Goal: Task Accomplishment & Management: Use online tool/utility

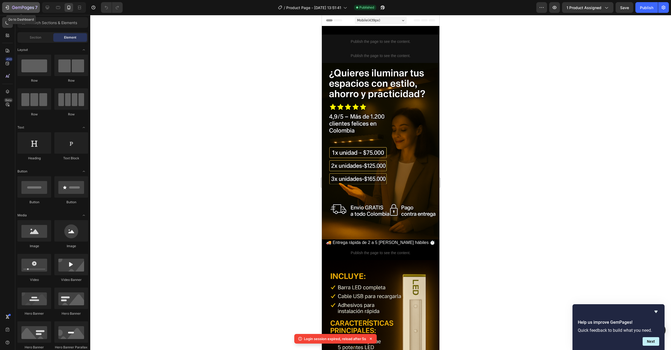
click at [2, 8] on button "7" at bounding box center [21, 7] width 38 height 11
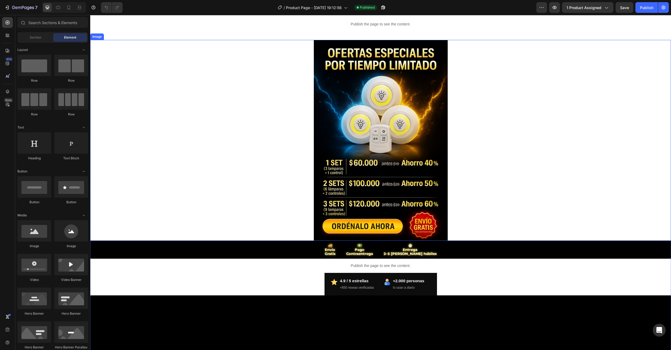
scroll to position [27, 0]
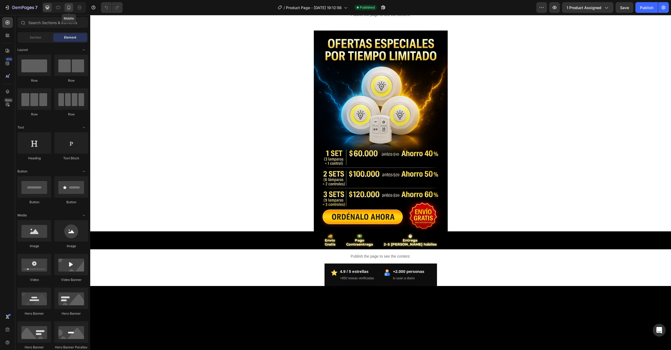
click at [68, 11] on div at bounding box center [69, 7] width 9 height 9
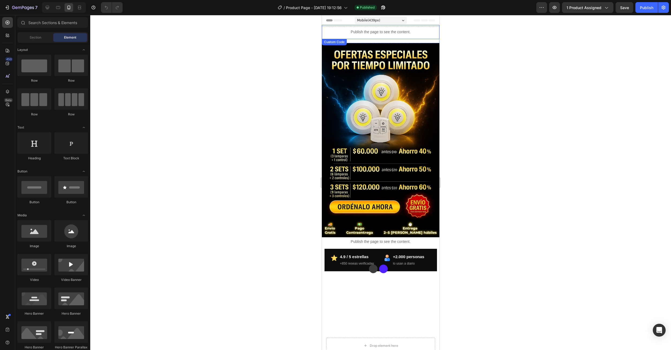
click at [382, 35] on div "Publish the page to see the content." at bounding box center [381, 32] width 118 height 14
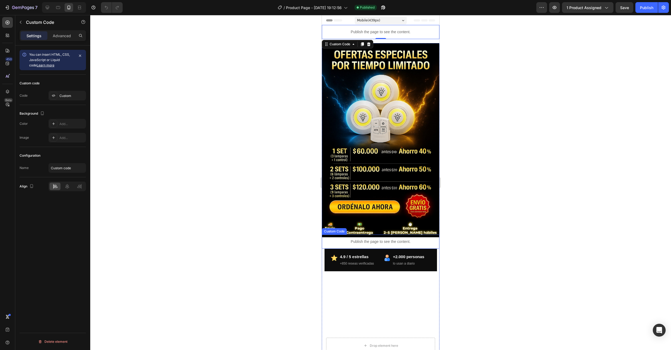
click at [381, 239] on p "Publish the page to see the content." at bounding box center [381, 242] width 118 height 6
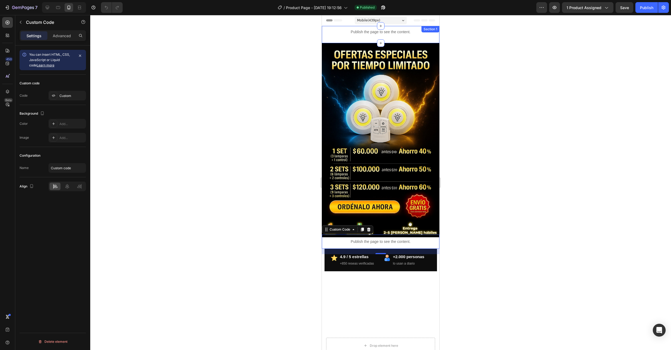
click at [386, 41] on div "Publish the page to see the content. Custom Code Section 1" at bounding box center [381, 34] width 118 height 17
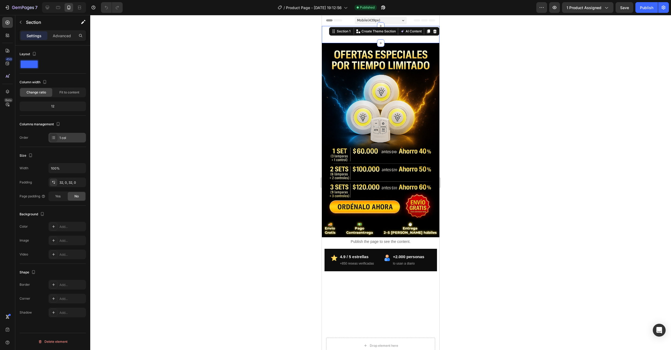
click at [54, 137] on icon at bounding box center [53, 137] width 4 height 4
click at [102, 202] on div at bounding box center [380, 182] width 581 height 335
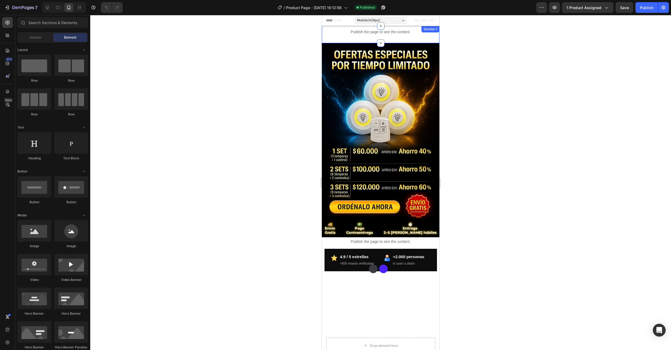
click at [410, 39] on div "Publish the page to see the content. Custom Code Section 1" at bounding box center [381, 34] width 118 height 17
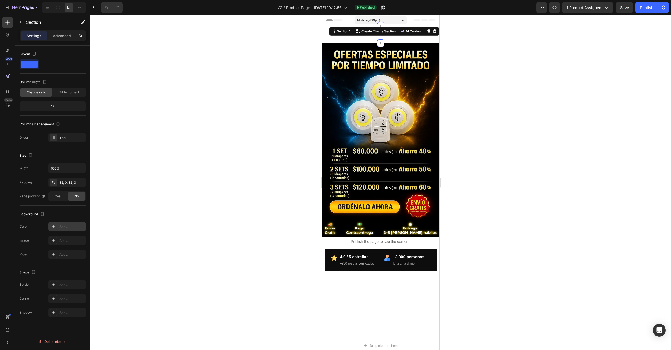
click at [54, 229] on div at bounding box center [53, 226] width 7 height 7
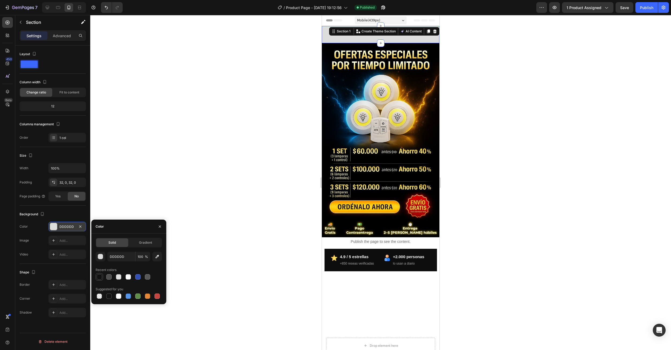
click at [101, 278] on div at bounding box center [99, 276] width 5 height 5
type input "121212"
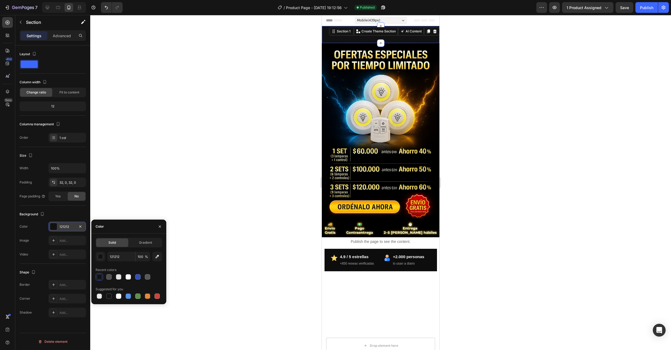
drag, startPoint x: 158, startPoint y: 227, endPoint x: 157, endPoint y: 233, distance: 6.0
click at [158, 228] on icon "button" at bounding box center [160, 226] width 4 height 4
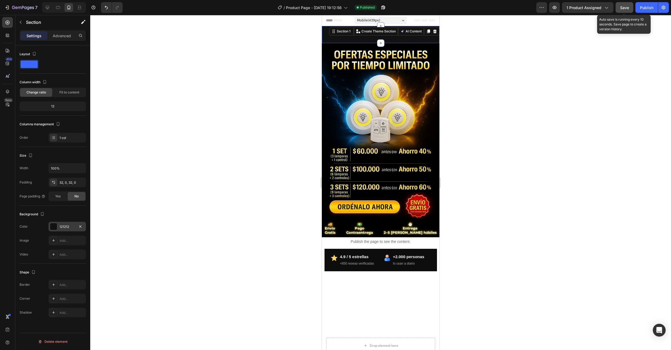
drag, startPoint x: 623, startPoint y: 8, endPoint x: 631, endPoint y: 7, distance: 8.6
click at [623, 9] on span "Save" at bounding box center [624, 7] width 9 height 5
click at [389, 40] on div "Publish the page to see the content. Custom Code Section 1 You can create reusa…" at bounding box center [381, 34] width 118 height 17
click at [624, 3] on button "Save" at bounding box center [624, 7] width 18 height 11
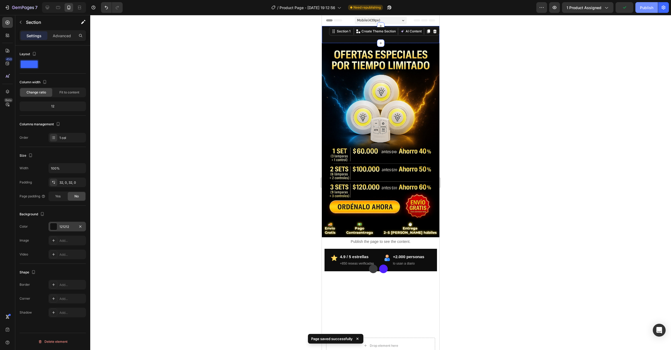
click at [649, 6] on div "Publish" at bounding box center [646, 8] width 13 height 6
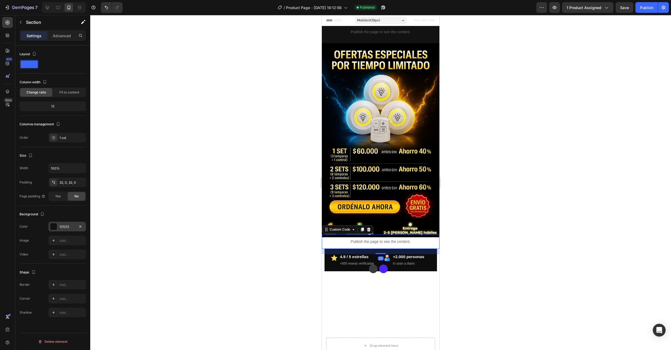
click at [358, 239] on p "Publish the page to see the content." at bounding box center [381, 242] width 118 height 6
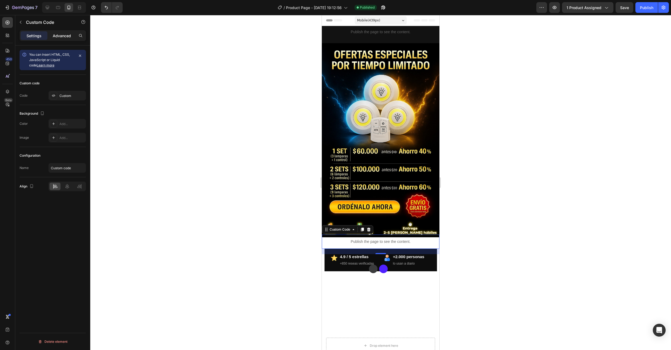
click at [63, 37] on p "Advanced" at bounding box center [62, 36] width 18 height 6
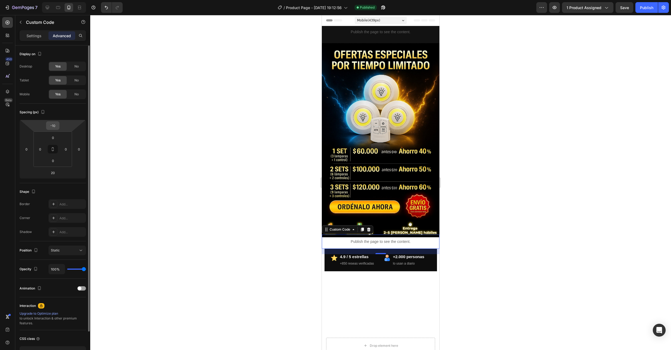
click at [59, 124] on div "-10" at bounding box center [52, 125] width 13 height 9
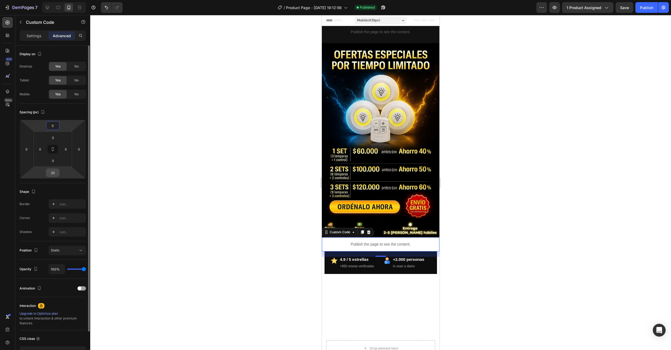
type input "0"
click at [59, 175] on div "20" at bounding box center [52, 172] width 13 height 9
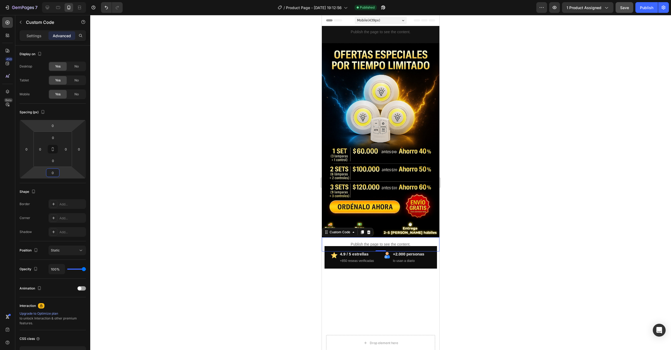
type input "0"
drag, startPoint x: 625, startPoint y: 11, endPoint x: 625, endPoint y: 28, distance: 17.4
click at [625, 11] on button "Save" at bounding box center [624, 7] width 18 height 11
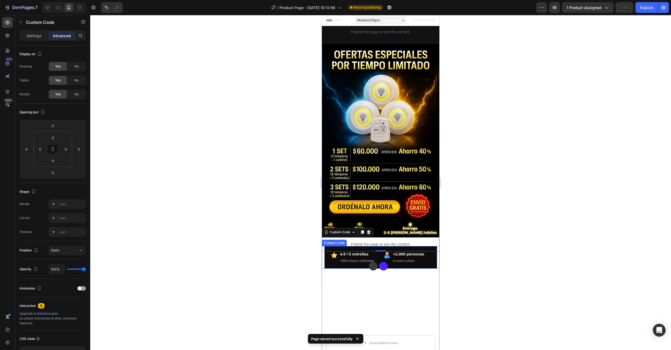
click at [405, 259] on small "lo usan a diario" at bounding box center [404, 261] width 22 height 4
click at [410, 257] on div "+2.000 personas lo usan a diario" at bounding box center [408, 257] width 31 height 13
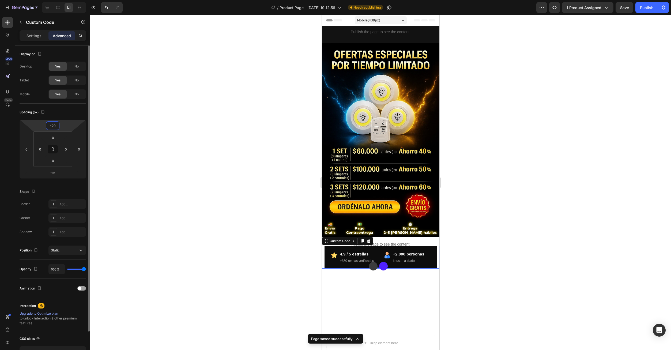
click at [50, 127] on input "-20" at bounding box center [52, 126] width 11 height 8
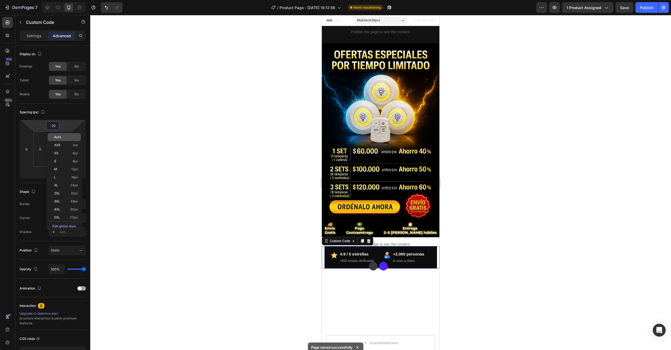
type input "9"
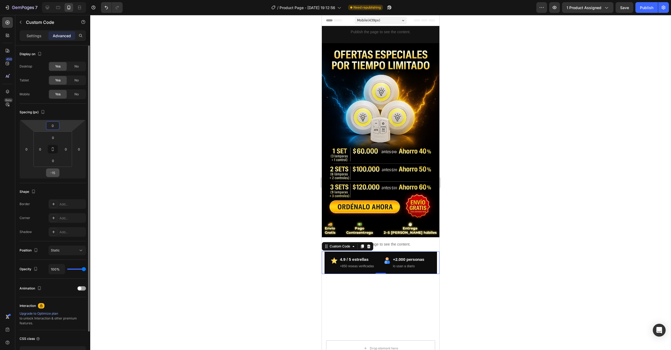
type input "0"
click at [50, 176] on input "-15" at bounding box center [52, 173] width 11 height 8
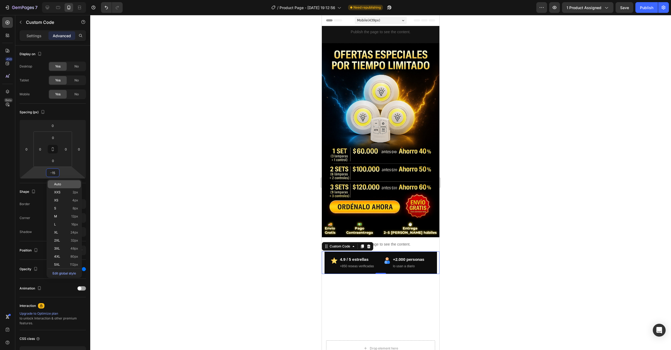
type input "0"
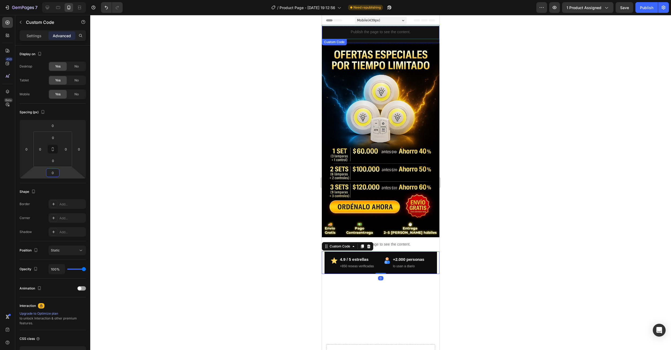
click at [385, 35] on div "Publish the page to see the content." at bounding box center [381, 32] width 118 height 14
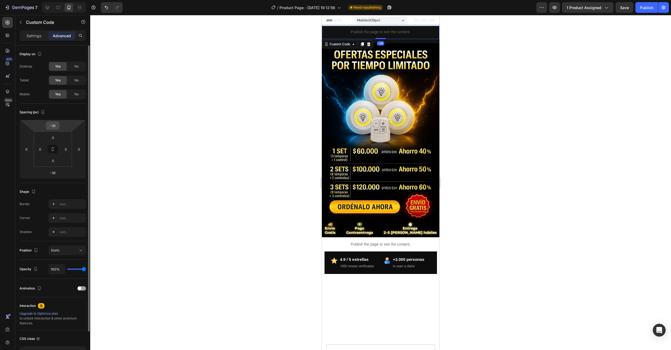
click at [59, 0] on html "7 Version history / Product Page - [DATE] 19:12:56 Need republishing Preview 1 …" at bounding box center [335, 0] width 671 height 0
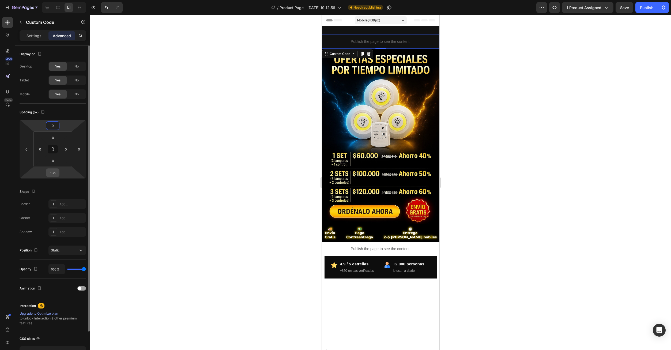
type input "0"
click at [55, 175] on input "-36" at bounding box center [52, 173] width 11 height 8
type input "0"
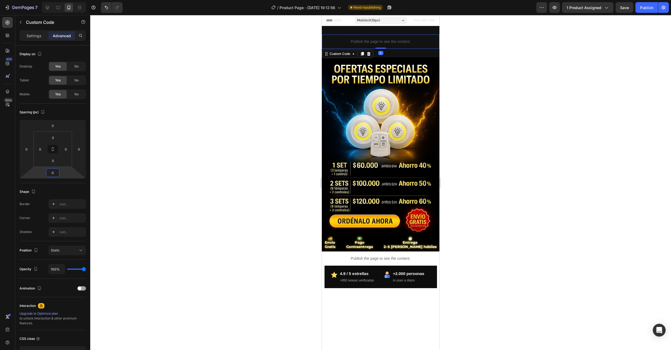
click at [357, 126] on img at bounding box center [381, 145] width 118 height 176
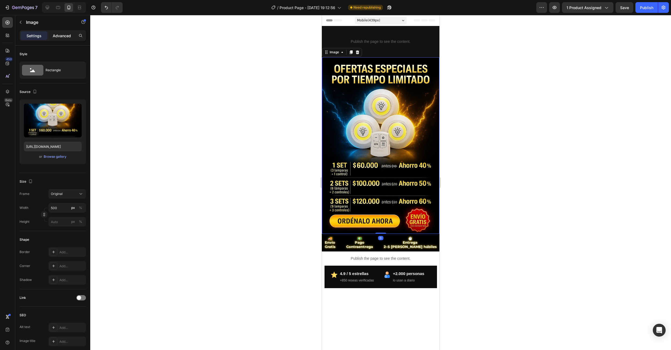
click at [56, 37] on p "Advanced" at bounding box center [62, 36] width 18 height 6
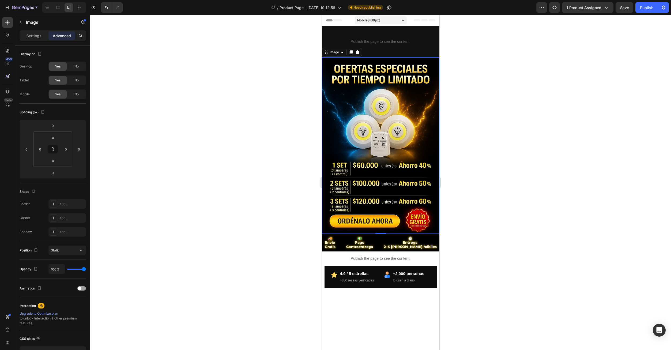
click at [38, 41] on div "Settings Advanced" at bounding box center [53, 35] width 66 height 11
click at [35, 32] on div "Settings" at bounding box center [34, 35] width 27 height 9
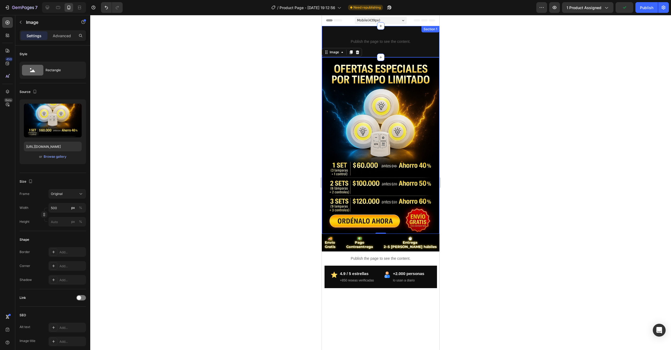
click at [395, 30] on div "Publish the page to see the content. Custom Code Section 1" at bounding box center [381, 41] width 118 height 31
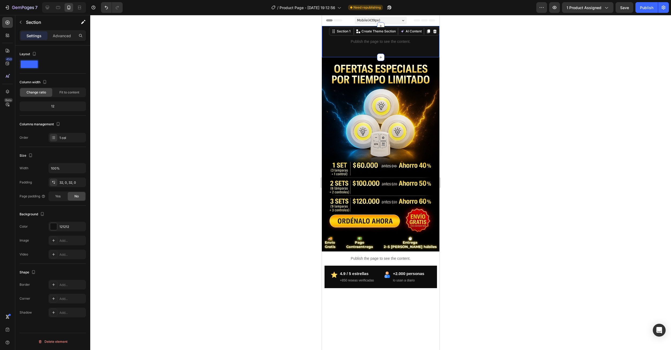
click at [411, 52] on div "Publish the page to see the content. Custom Code Section 1 You can create reusa…" at bounding box center [381, 41] width 118 height 31
click at [401, 143] on img at bounding box center [381, 145] width 118 height 176
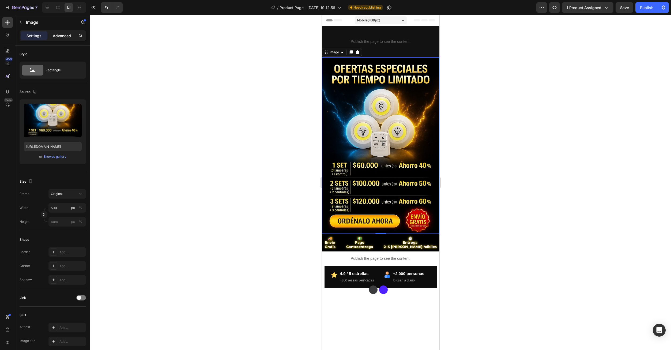
click at [60, 34] on p "Advanced" at bounding box center [62, 36] width 18 height 6
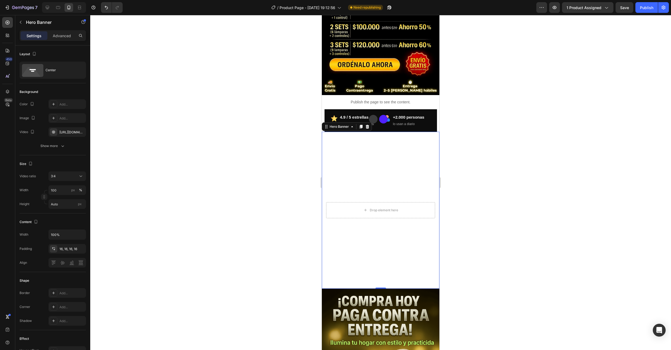
scroll to position [214, 0]
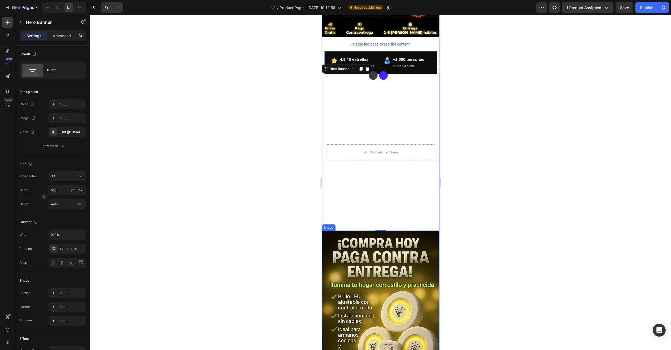
click at [413, 266] on img at bounding box center [381, 319] width 118 height 176
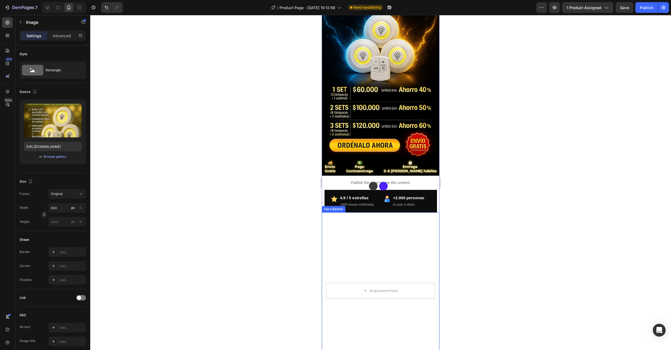
scroll to position [0, 0]
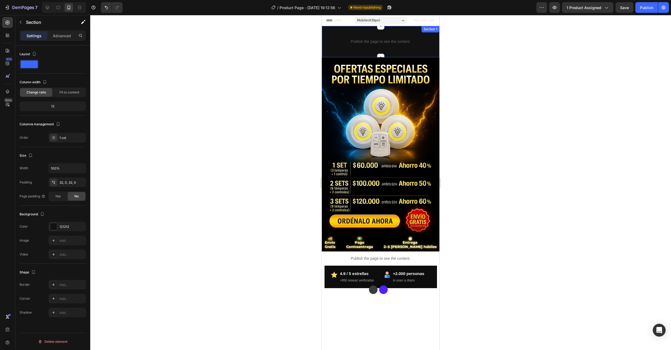
click at [407, 31] on div "Publish the page to see the content. Custom Code Section 1" at bounding box center [381, 41] width 118 height 31
click at [412, 36] on div "Publish the page to see the content." at bounding box center [381, 42] width 118 height 14
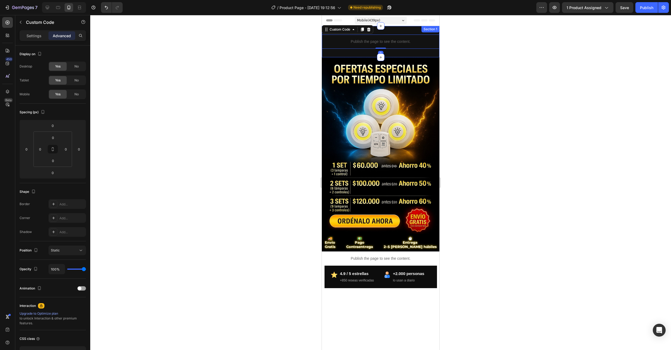
click at [397, 29] on div "Publish the page to see the content. Custom Code 0 Section 1" at bounding box center [381, 41] width 118 height 31
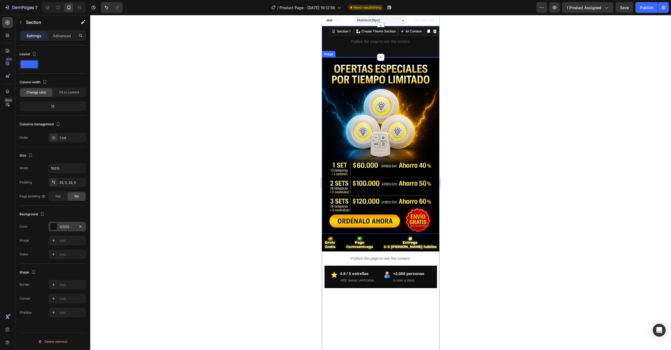
click at [56, 227] on div at bounding box center [53, 226] width 7 height 7
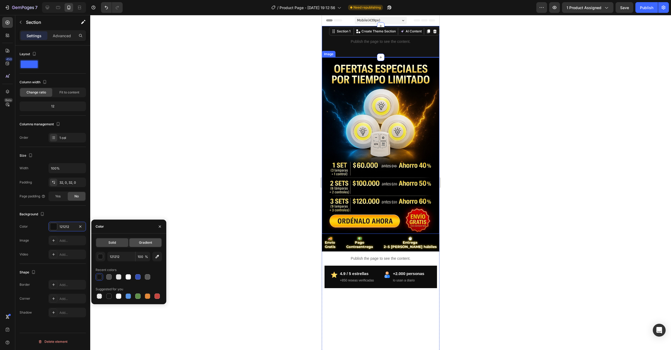
click at [149, 245] on span "Gradient" at bounding box center [145, 242] width 13 height 5
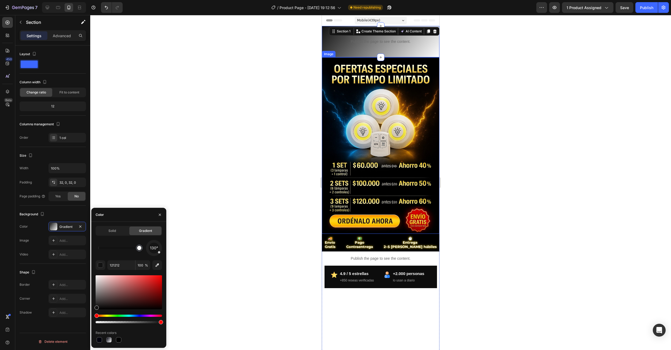
drag, startPoint x: 98, startPoint y: 248, endPoint x: 161, endPoint y: 251, distance: 62.9
click at [159, 251] on div "130°" at bounding box center [129, 248] width 66 height 16
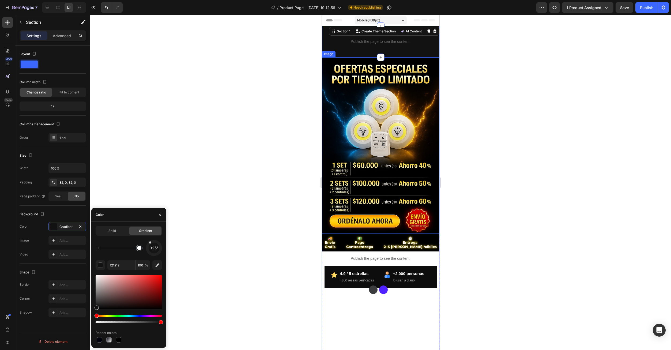
type input "FFFFFF"
drag, startPoint x: 159, startPoint y: 253, endPoint x: 147, endPoint y: 241, distance: 17.8
click at [147, 241] on div "315°" at bounding box center [154, 248] width 16 height 16
drag, startPoint x: 147, startPoint y: 241, endPoint x: 142, endPoint y: 244, distance: 5.7
click at [142, 244] on div "315°" at bounding box center [129, 248] width 66 height 16
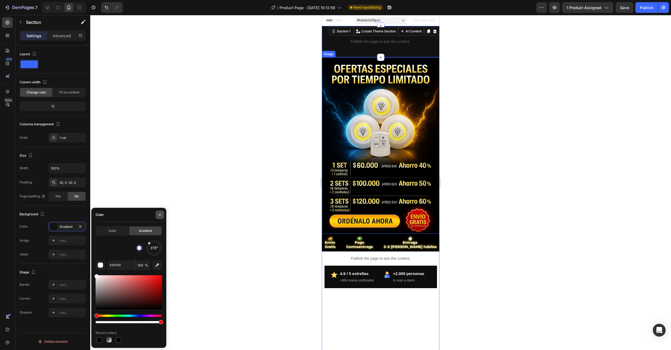
click at [158, 216] on icon "button" at bounding box center [160, 215] width 4 height 4
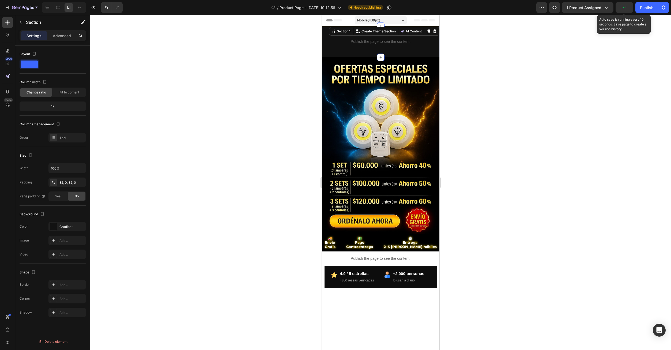
drag, startPoint x: 621, startPoint y: 10, endPoint x: 623, endPoint y: 16, distance: 7.1
click at [621, 10] on button "button" at bounding box center [624, 7] width 18 height 11
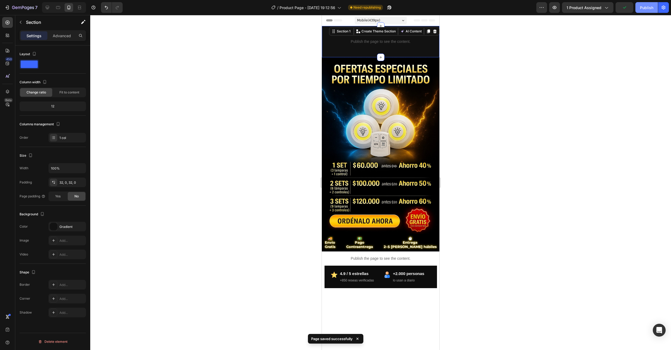
click at [646, 8] on div "Publish" at bounding box center [646, 8] width 13 height 6
click at [63, 94] on span "Fit to content" at bounding box center [69, 92] width 20 height 5
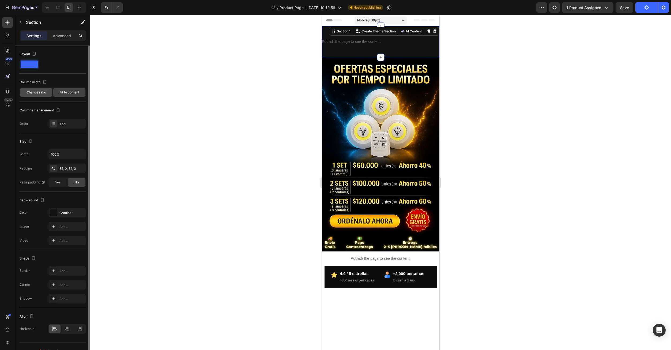
click at [43, 94] on span "Change ratio" at bounding box center [36, 92] width 20 height 5
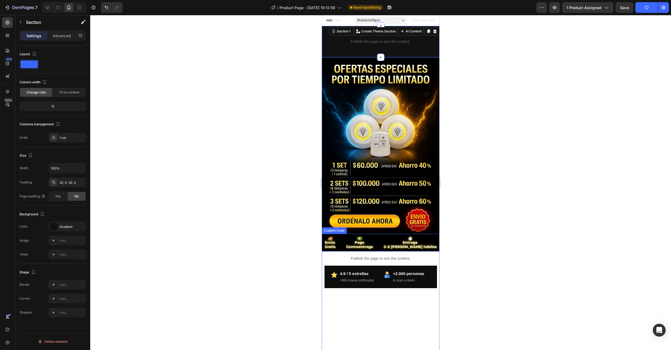
click at [405, 240] on strong "Entrega" at bounding box center [410, 242] width 15 height 4
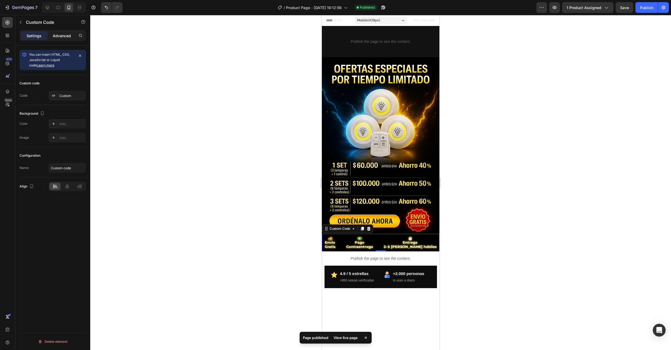
click at [57, 36] on p "Advanced" at bounding box center [62, 36] width 18 height 6
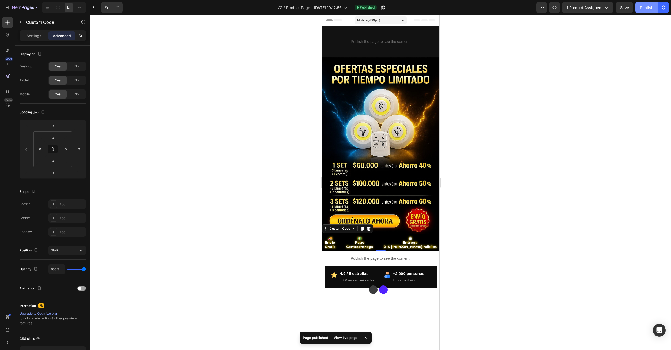
click at [647, 11] on button "Publish" at bounding box center [646, 7] width 22 height 11
click at [363, 44] on div "Publish the page to see the content." at bounding box center [381, 42] width 118 height 14
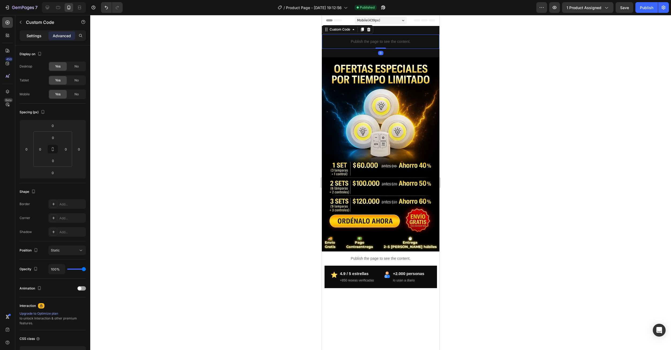
click at [37, 38] on p "Settings" at bounding box center [33, 36] width 15 height 6
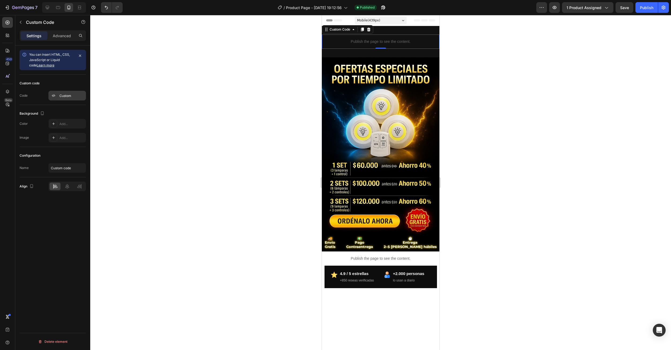
click at [63, 99] on div "Custom" at bounding box center [66, 96] width 37 height 10
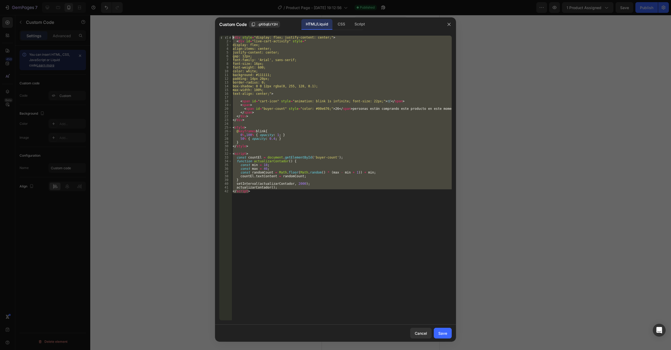
drag, startPoint x: 302, startPoint y: 208, endPoint x: 190, endPoint y: 30, distance: 210.7
click at [190, 30] on div "Custom Code .gXiSqEzY2H HTML/Liquid CSS Script </script> 1 2 3 4 5 6 7 8 9 10 1…" at bounding box center [335, 175] width 671 height 350
paste textarea "/html>"
type textarea "</html>"
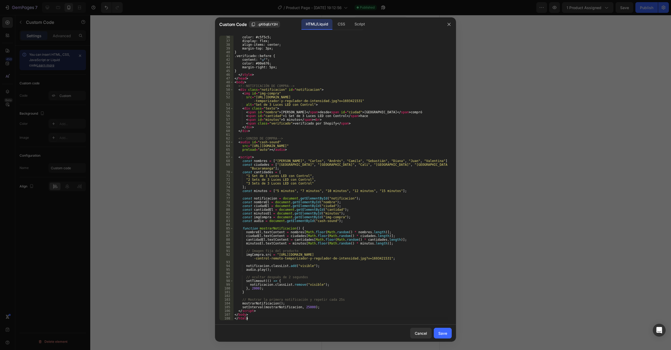
scroll to position [131, 0]
click at [445, 335] on div "Save" at bounding box center [442, 333] width 9 height 6
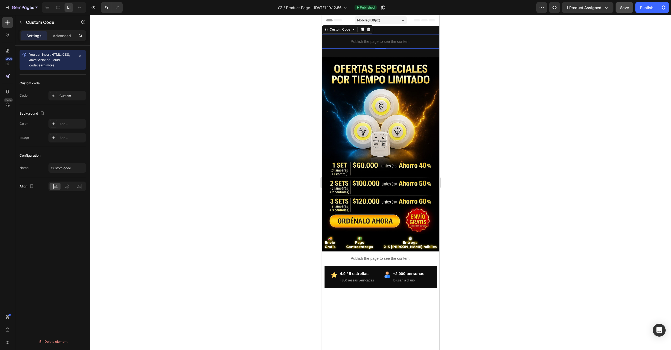
click at [624, 11] on button "Save" at bounding box center [624, 7] width 18 height 11
click at [647, 10] on div "Publish" at bounding box center [646, 8] width 13 height 6
click at [369, 30] on icon at bounding box center [368, 29] width 4 height 4
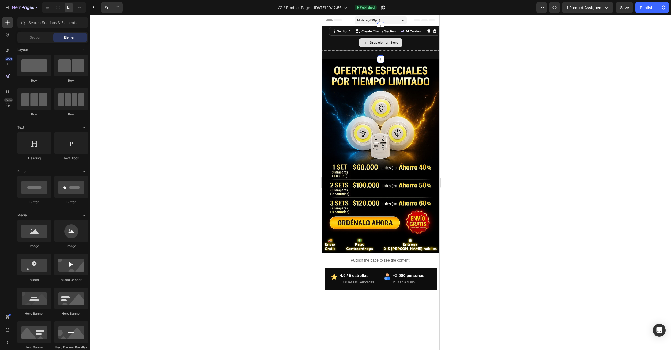
click at [410, 41] on div "Drop element here" at bounding box center [381, 43] width 118 height 16
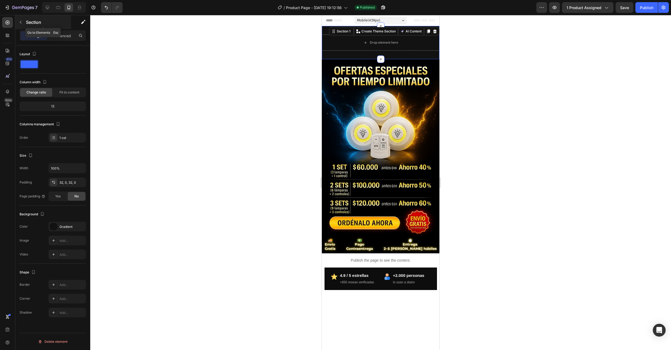
click at [24, 21] on button "button" at bounding box center [20, 22] width 9 height 9
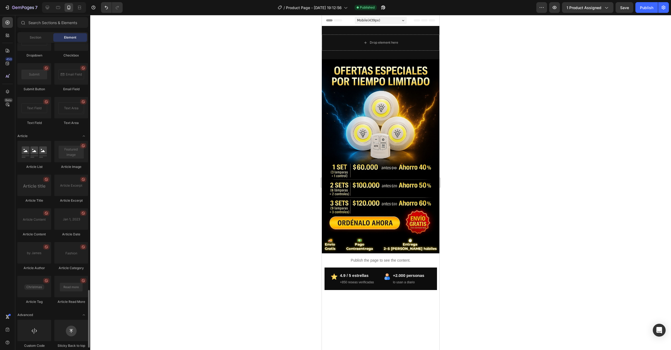
scroll to position [1316, 0]
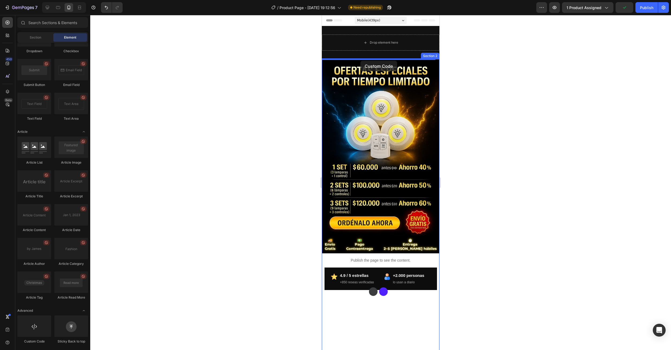
drag, startPoint x: 367, startPoint y: 344, endPoint x: 360, endPoint y: 61, distance: 282.7
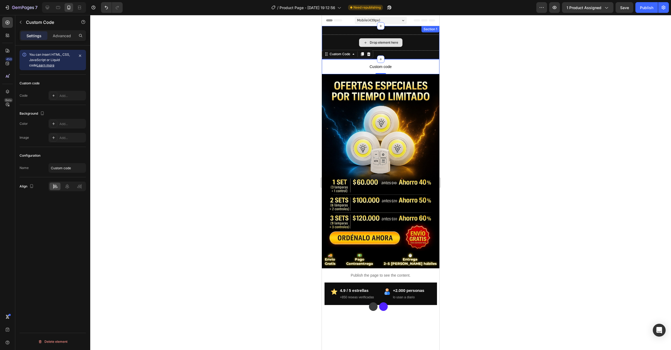
click at [410, 42] on div "Drop element here" at bounding box center [381, 43] width 118 height 16
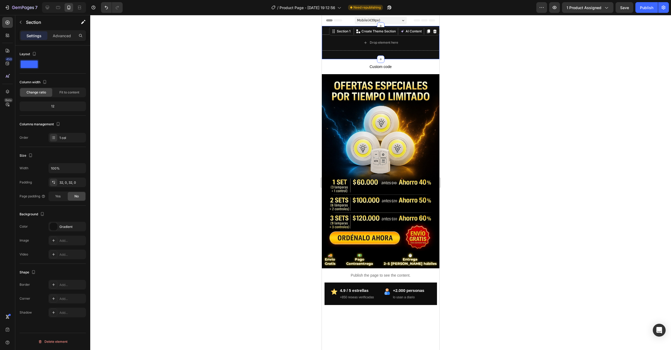
click at [433, 33] on icon at bounding box center [435, 31] width 4 height 4
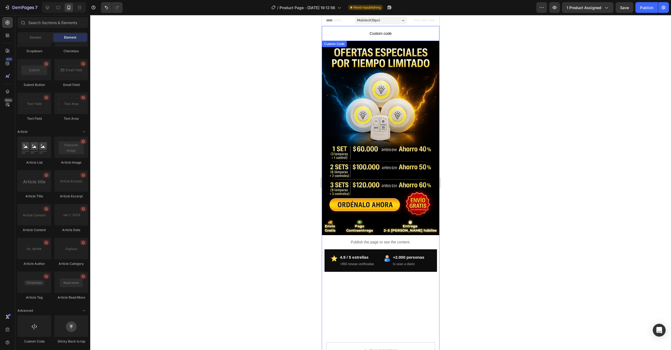
click at [396, 32] on span "Custom code" at bounding box center [381, 33] width 118 height 6
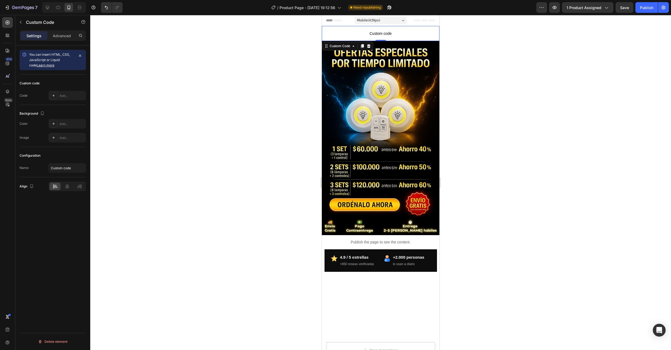
click at [376, 33] on span "Custom code" at bounding box center [381, 33] width 118 height 6
click at [60, 37] on p "Advanced" at bounding box center [62, 36] width 18 height 6
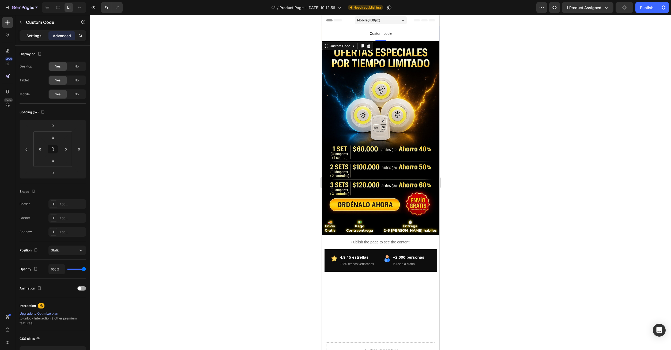
click at [34, 37] on p "Settings" at bounding box center [33, 36] width 15 height 6
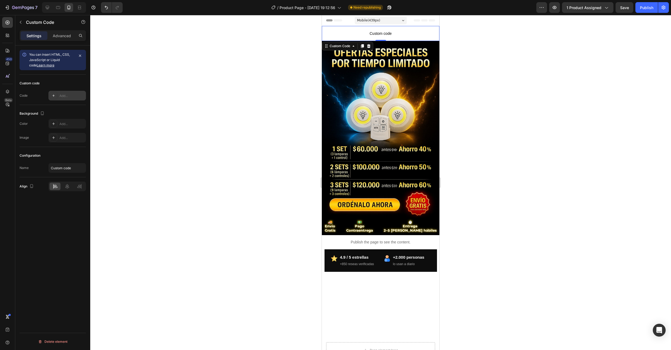
click at [67, 97] on div "Add..." at bounding box center [71, 95] width 25 height 5
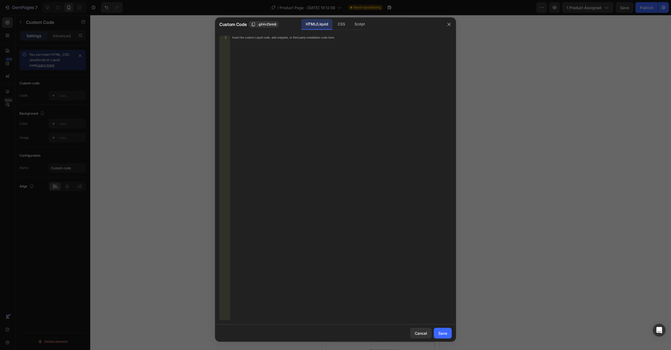
click at [315, 101] on div "Insert the custom Liquid code, add snippets, or third-party installation code h…" at bounding box center [341, 182] width 222 height 292
click at [298, 88] on div "Insert the custom Liquid code, add snippets, or third-party installation code h…" at bounding box center [341, 182] width 222 height 292
paste textarea "</html>"
type textarea "</html>"
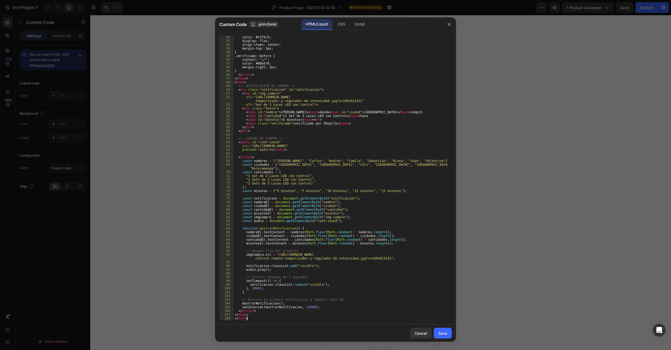
scroll to position [131, 0]
click at [441, 332] on div "Save" at bounding box center [442, 333] width 9 height 6
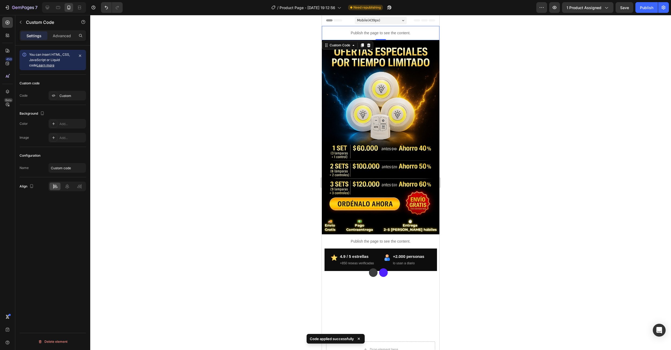
drag, startPoint x: 622, startPoint y: 13, endPoint x: 624, endPoint y: 16, distance: 4.2
click at [622, 13] on div "7 Version history / Product Page - [DATE] 19:12:56 Need republishing Preview 1 …" at bounding box center [335, 7] width 671 height 15
click at [627, 13] on div "7 Version history / Product Page - [DATE] 19:12:56 Need republishing Preview 1 …" at bounding box center [335, 7] width 671 height 15
click at [620, 10] on button "Save" at bounding box center [624, 7] width 18 height 11
click at [646, 10] on button "Publish" at bounding box center [646, 7] width 22 height 11
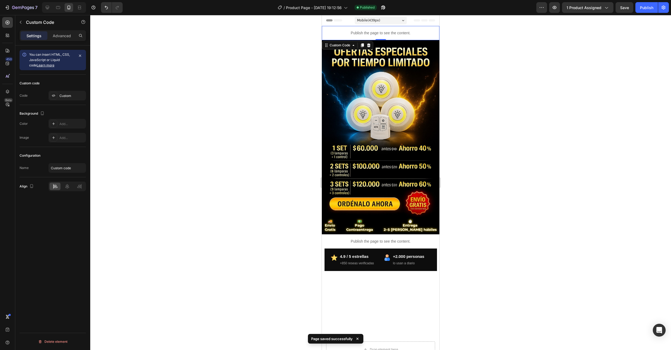
click at [398, 21] on div "Mobile ( 439 px)" at bounding box center [381, 20] width 52 height 8
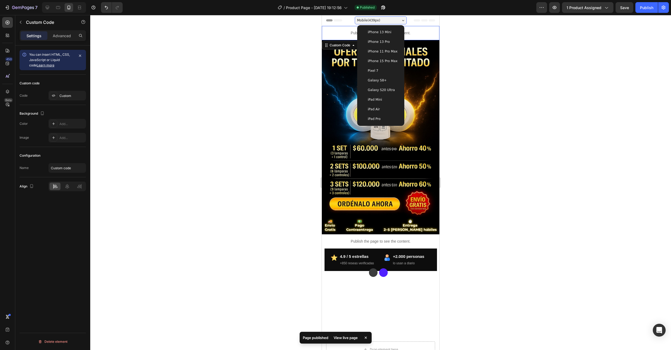
click at [383, 58] on div "iPhone 15 Pro Max" at bounding box center [380, 61] width 43 height 10
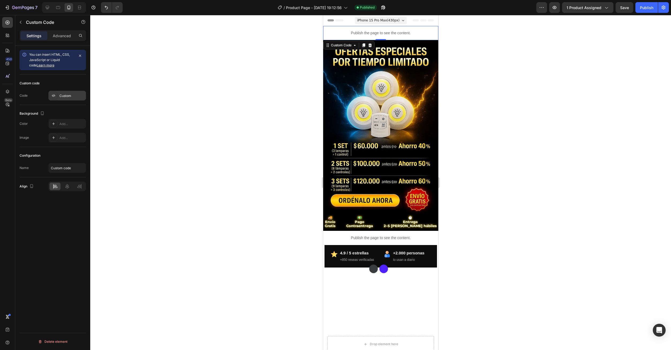
click at [63, 97] on div "Custom" at bounding box center [71, 95] width 25 height 5
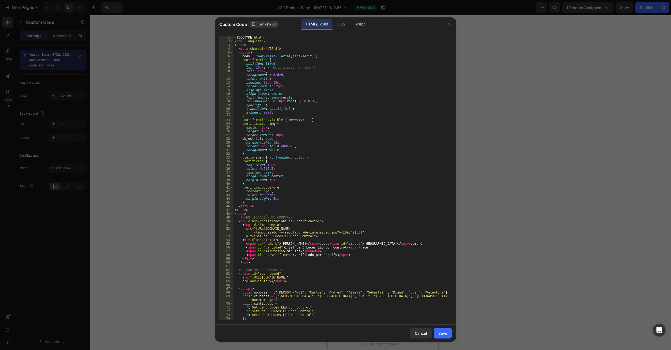
scroll to position [64, 0]
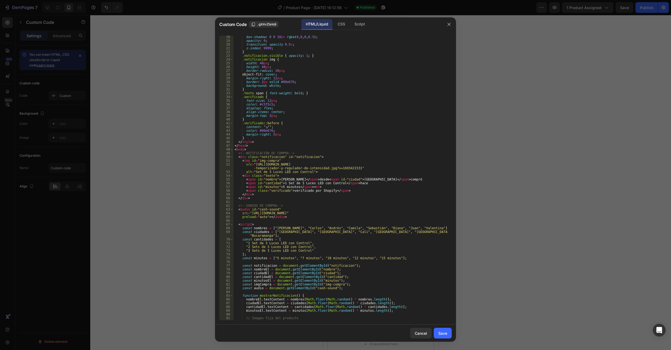
drag, startPoint x: 299, startPoint y: 322, endPoint x: 273, endPoint y: 292, distance: 39.5
click at [273, 292] on div "18 19 20 21 22 23 24 25 26 27 28 29 30 31 32 33 34 35 36 37 38 39 40 41 42 43 4…" at bounding box center [335, 177] width 241 height 293
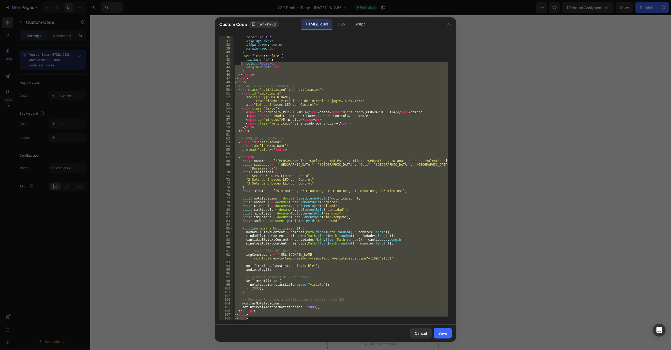
scroll to position [0, 0]
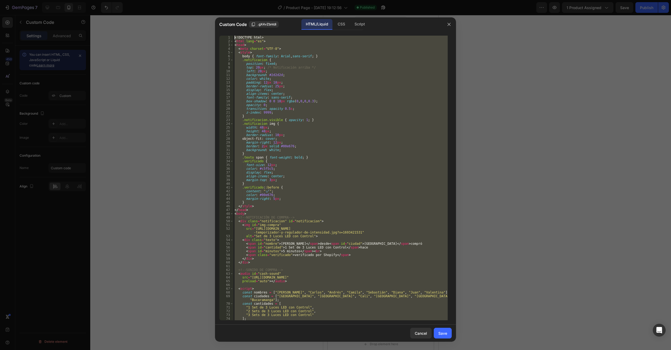
drag, startPoint x: 249, startPoint y: 314, endPoint x: 215, endPoint y: -20, distance: 336.0
click at [215, 0] on html "7 Version history / Product Page - [DATE] 19:12:56 Published Preview 1 product …" at bounding box center [335, 0] width 671 height 0
type textarea "<!DOCTYPE html> <html lang="es">"
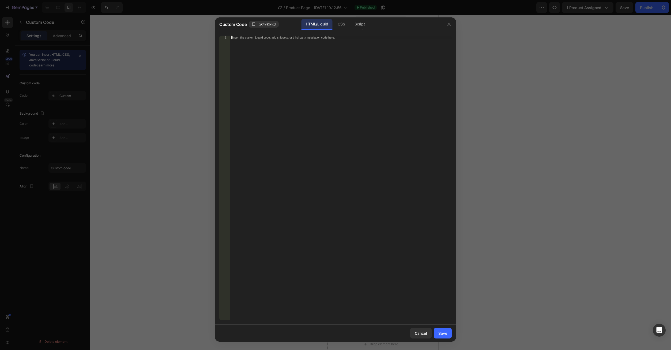
click at [259, 69] on div "Insert the custom Liquid code, add snippets, or third-party installation code h…" at bounding box center [341, 182] width 222 height 292
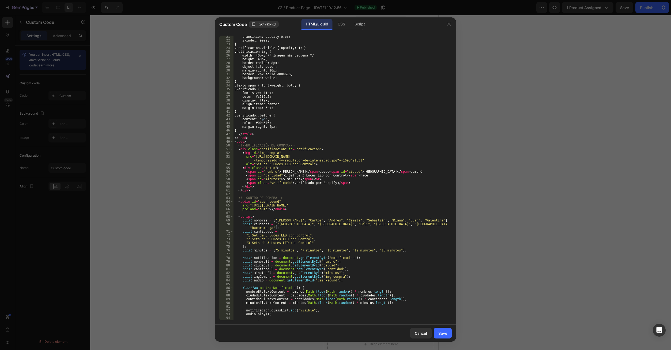
scroll to position [60, 0]
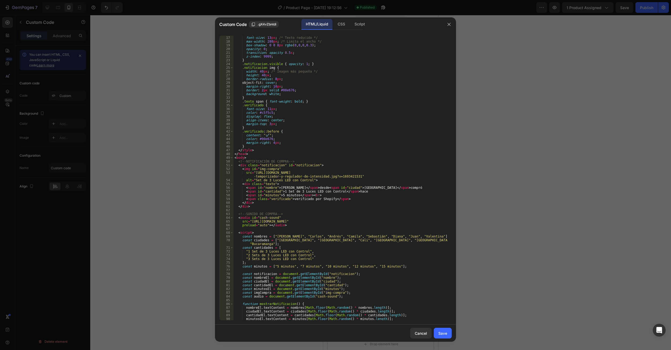
drag, startPoint x: 439, startPoint y: 332, endPoint x: 462, endPoint y: 299, distance: 39.9
click at [439, 333] on div "Save" at bounding box center [442, 333] width 9 height 6
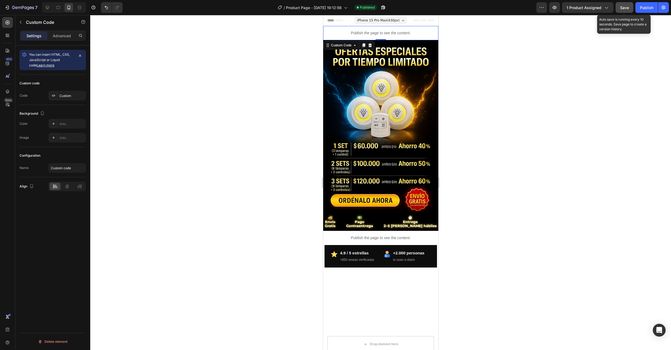
click at [616, 12] on button "Save" at bounding box center [624, 7] width 18 height 11
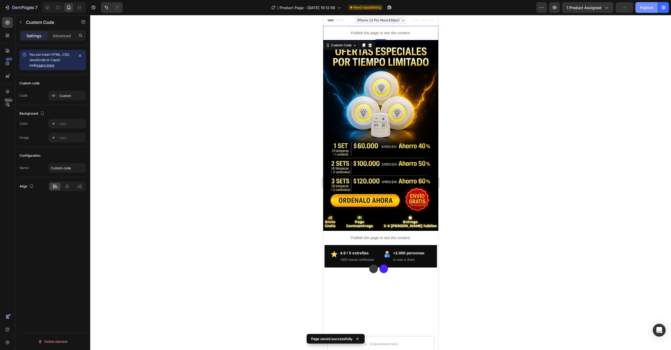
click at [645, 8] on div "Publish" at bounding box center [646, 8] width 13 height 6
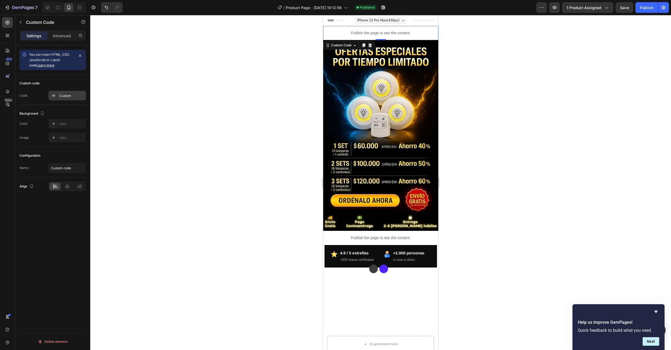
click at [62, 95] on div "Custom" at bounding box center [71, 95] width 25 height 5
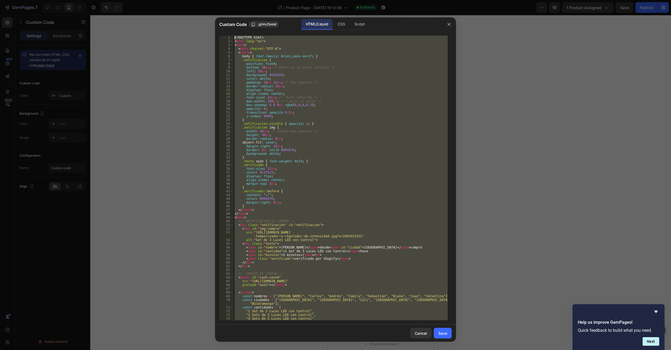
scroll to position [0, 0]
drag, startPoint x: 261, startPoint y: 319, endPoint x: 284, endPoint y: 181, distance: 139.4
click at [218, 0] on div "Custom Code .gX4vZbntdi HTML/Liquid CSS Script 1 2 3 4 5 6 7 8 9 10 11 12 13 14…" at bounding box center [335, 175] width 671 height 350
type textarea "<!DOCTYPE html> <html lang="es">"
paste textarea
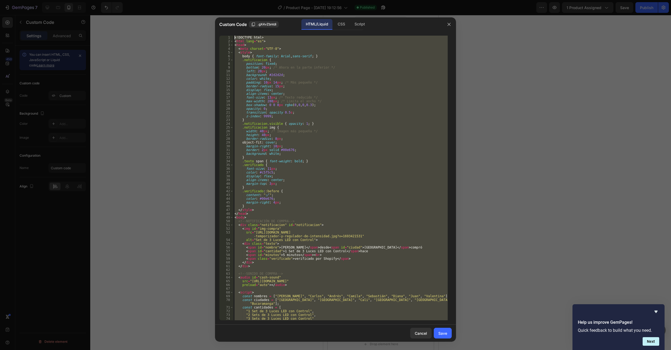
scroll to position [139, 0]
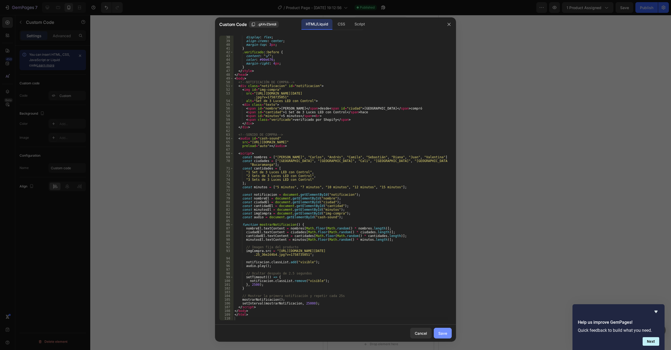
click at [446, 334] on div "Save" at bounding box center [442, 333] width 9 height 6
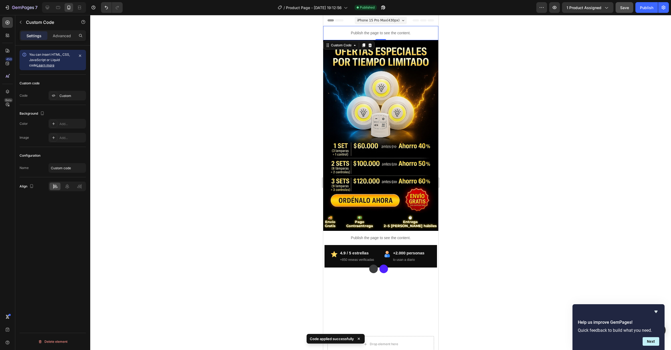
click at [626, 9] on span "Save" at bounding box center [624, 7] width 9 height 5
click at [645, 8] on div "Publish" at bounding box center [646, 8] width 13 height 6
click at [413, 235] on p "Publish the page to see the content." at bounding box center [380, 238] width 115 height 6
click at [63, 36] on p "Advanced" at bounding box center [62, 36] width 18 height 6
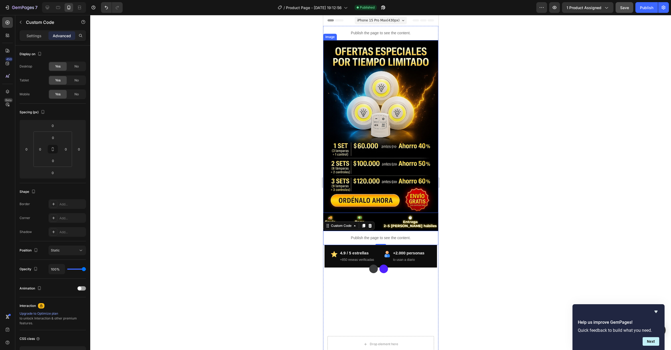
click at [412, 172] on img at bounding box center [380, 126] width 115 height 173
click at [342, 37] on div "Image" at bounding box center [335, 35] width 22 height 6
click at [404, 69] on img at bounding box center [380, 126] width 115 height 173
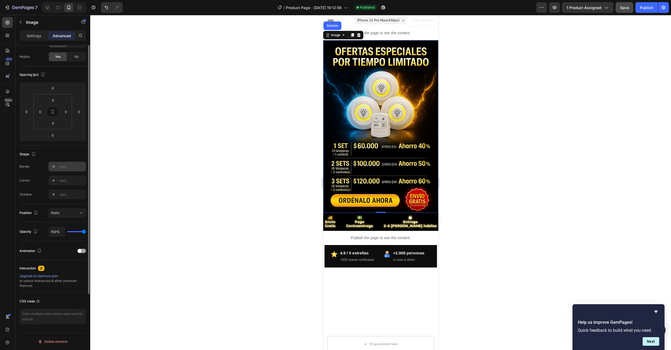
scroll to position [0, 0]
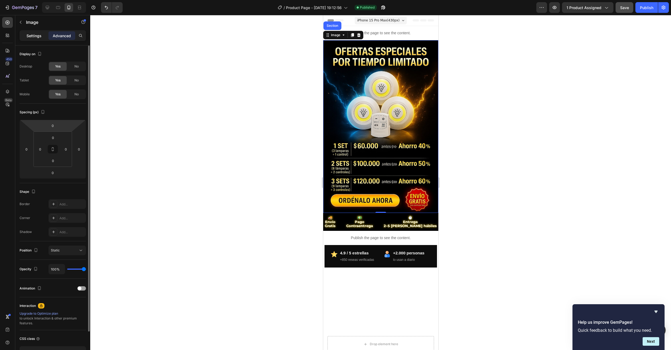
click at [29, 34] on p "Settings" at bounding box center [33, 36] width 15 height 6
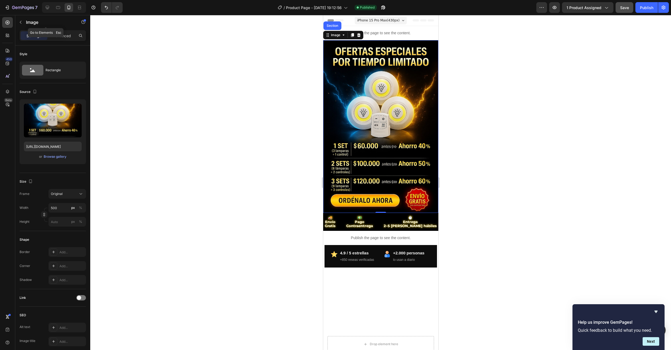
click at [20, 19] on button "button" at bounding box center [20, 22] width 9 height 9
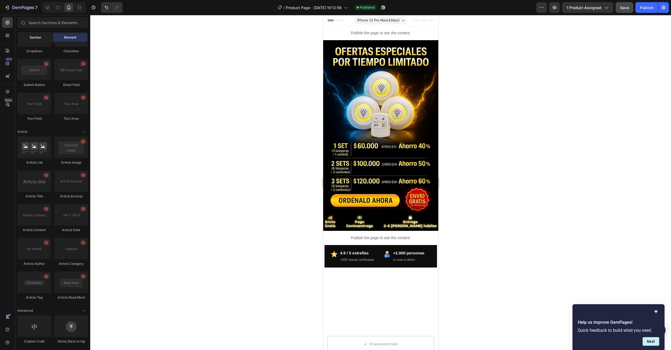
click at [36, 39] on span "Section" at bounding box center [36, 37] width 12 height 5
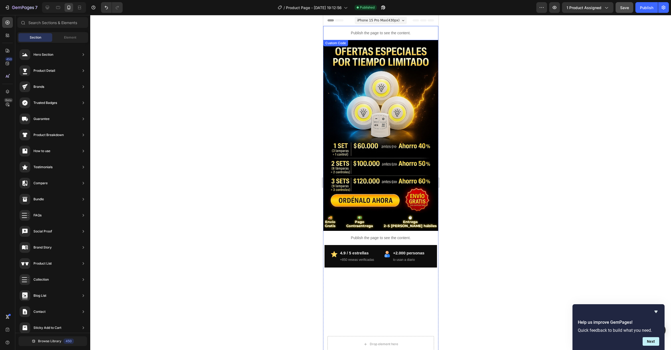
click at [427, 35] on p "Publish the page to see the content." at bounding box center [380, 33] width 115 height 6
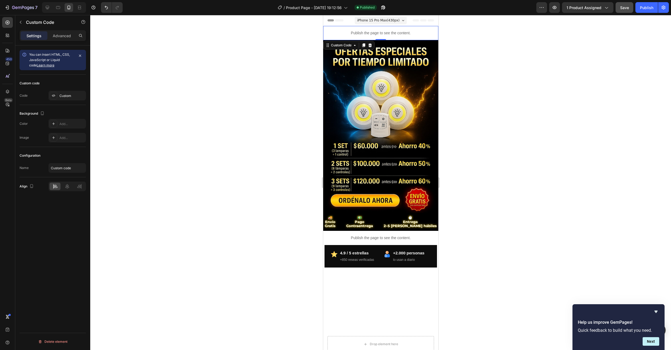
click at [427, 22] on div "Header" at bounding box center [380, 20] width 107 height 11
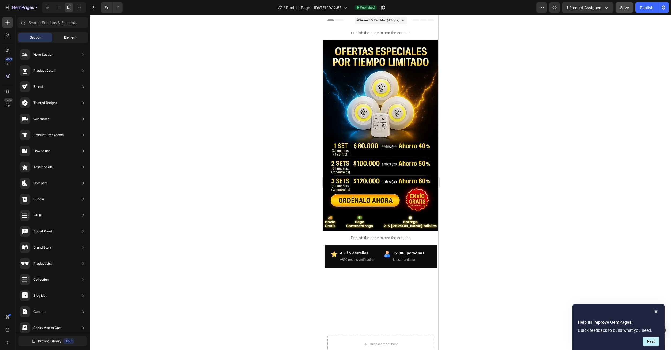
click at [75, 37] on span "Element" at bounding box center [70, 37] width 12 height 5
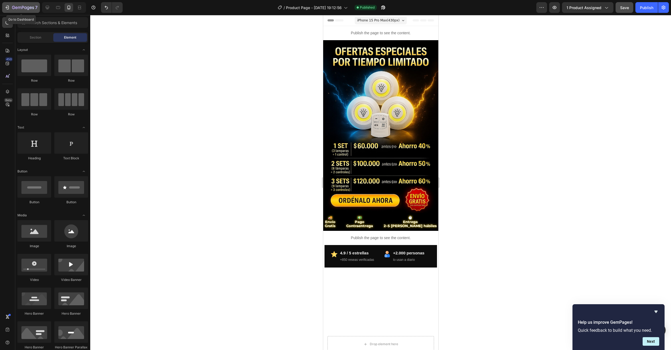
click at [6, 7] on icon "button" at bounding box center [7, 7] width 5 height 5
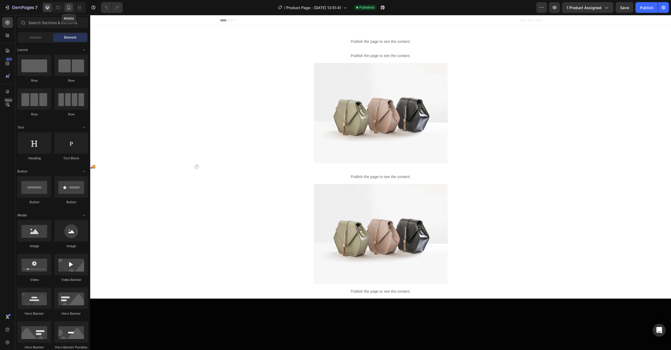
click at [71, 8] on icon at bounding box center [68, 7] width 5 height 5
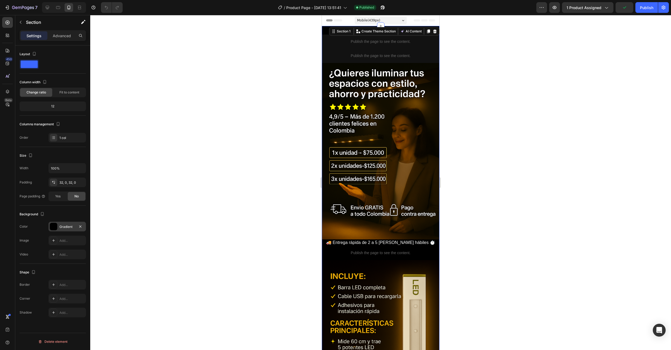
click at [69, 228] on div "Gradient" at bounding box center [67, 226] width 16 height 5
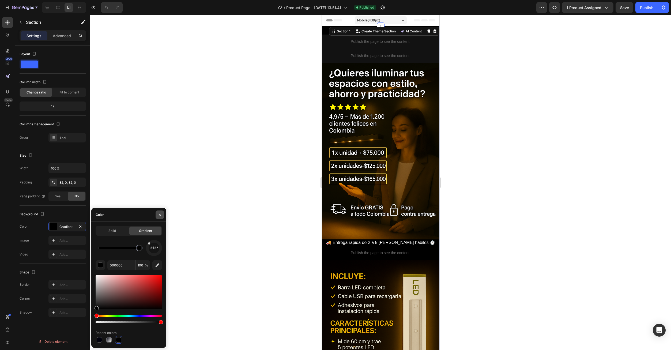
click at [159, 213] on icon "button" at bounding box center [160, 215] width 4 height 4
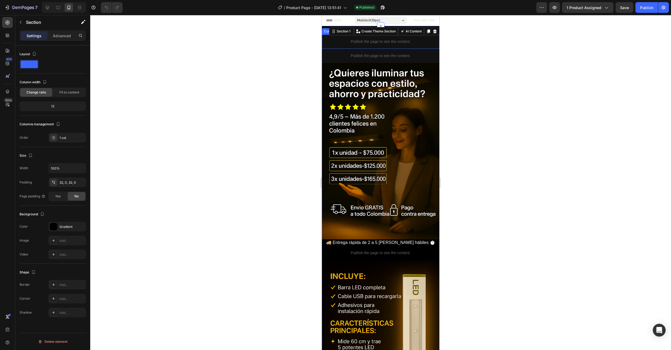
click at [365, 44] on p "Publish the page to see the content." at bounding box center [381, 42] width 118 height 6
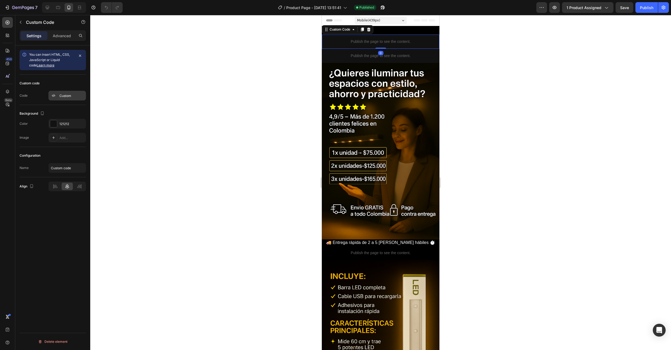
click at [66, 94] on div "Custom" at bounding box center [66, 96] width 37 height 10
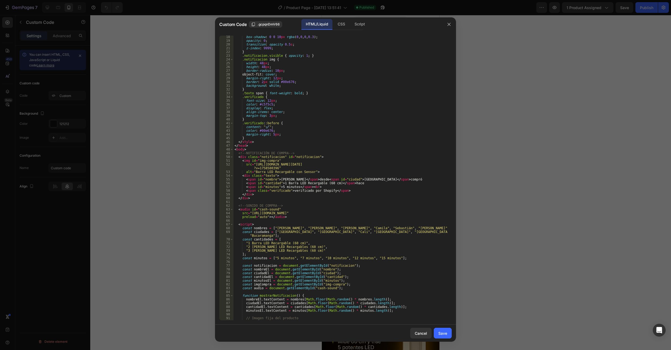
scroll to position [131, 0]
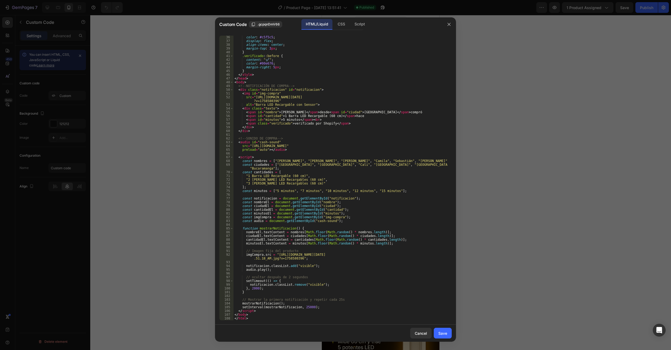
drag, startPoint x: 259, startPoint y: 321, endPoint x: 244, endPoint y: 245, distance: 77.5
click at [244, 245] on div "36 37 38 39 40 41 42 43 44 45 46 47 48 49 50 51 52 53 54 55 56 57 58 59 60 61 6…" at bounding box center [335, 177] width 241 height 293
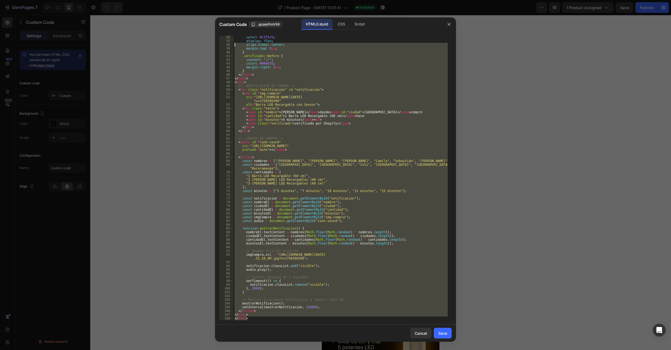
scroll to position [0, 0]
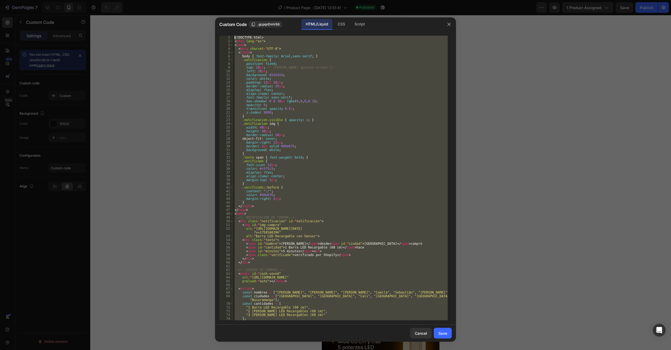
drag, startPoint x: 251, startPoint y: 318, endPoint x: 218, endPoint y: 10, distance: 309.3
click at [218, 10] on div "Custom Code .gcpqnDmV66 HTML/Liquid CSS Script </html> 1 2 3 4 5 6 7 8 9 10 11 …" at bounding box center [335, 175] width 671 height 350
type textarea "<!DOCTYPE html> <html lang="es">"
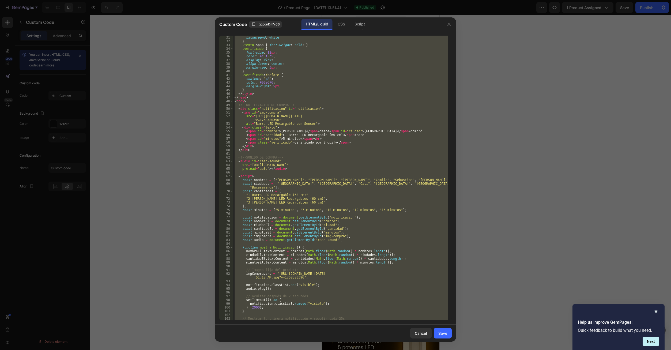
scroll to position [131, 0]
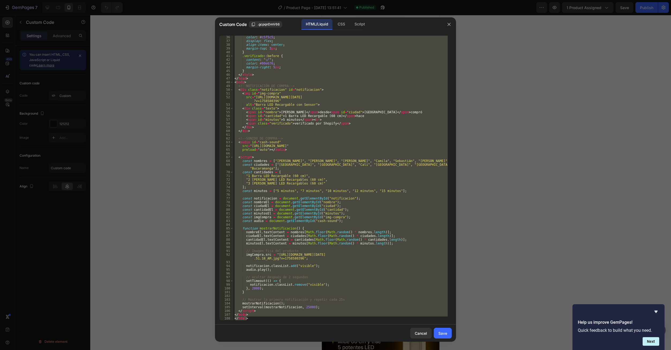
click at [252, 321] on div "<!DOCTYPE html> <html lang="es"> 36 37 38 39 40 41 42 43 44 45 46 47 48 49 50 5…" at bounding box center [335, 177] width 241 height 293
click at [420, 332] on div "Cancel" at bounding box center [421, 333] width 12 height 6
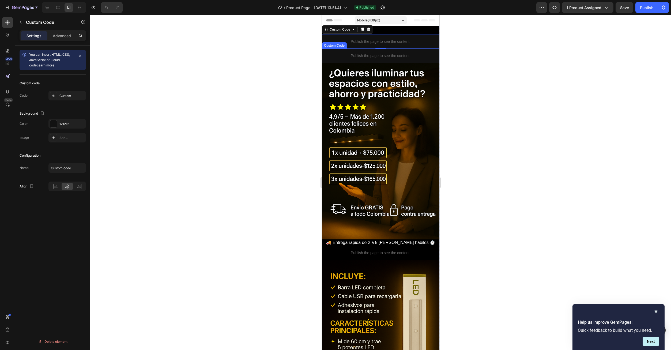
click at [379, 55] on p "Publish the page to see the content." at bounding box center [381, 56] width 118 height 6
click at [64, 96] on div "Custom" at bounding box center [71, 95] width 25 height 5
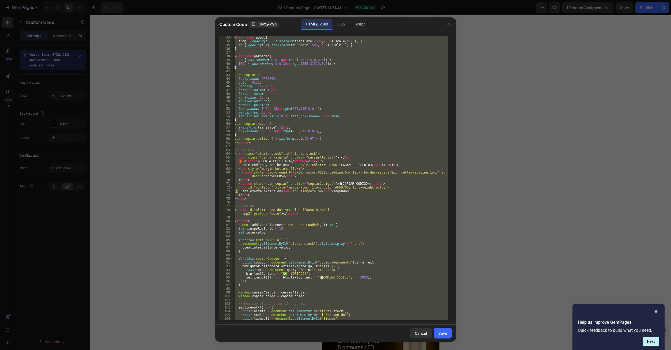
scroll to position [0, 0]
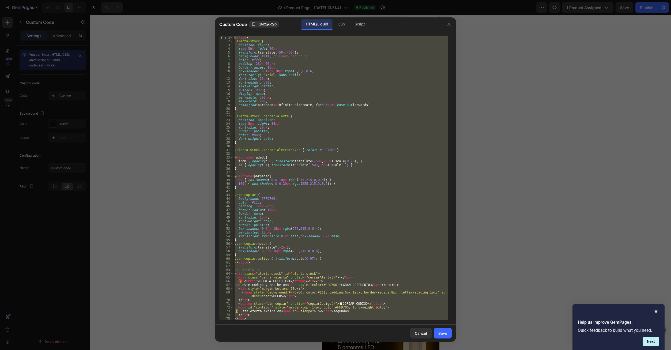
drag, startPoint x: 255, startPoint y: 319, endPoint x: 221, endPoint y: 28, distance: 293.4
click at [221, 28] on div "Custom Code .gTd2qk-2y5 HTML/Liquid CSS Script </script> 1 2 3 4 5 6 7 8 9 10 1…" at bounding box center [335, 179] width 241 height 324
type textarea "<style> .alerta-stock {"
click at [446, 26] on button "button" at bounding box center [449, 24] width 9 height 9
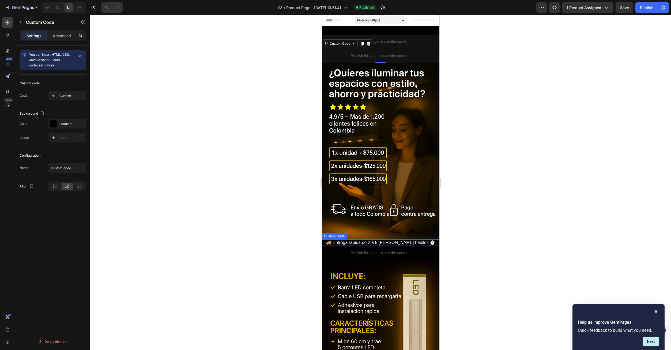
click at [366, 239] on p "🚚 Entrega rápida de 2 a 5 días hábiles ⏱️" at bounding box center [381, 242] width 118 height 6
click at [64, 97] on div "Custom" at bounding box center [71, 95] width 25 height 5
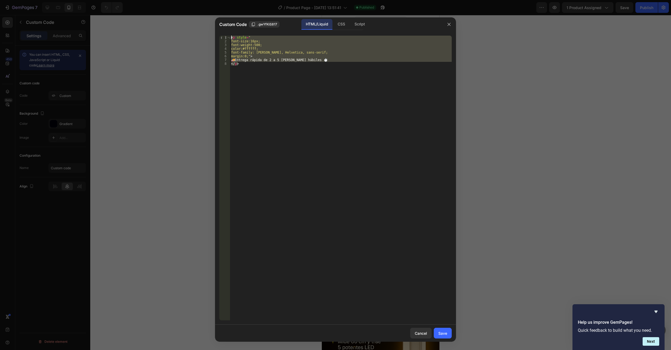
drag, startPoint x: 257, startPoint y: 69, endPoint x: 220, endPoint y: 32, distance: 52.1
click at [220, 32] on div "</p> 1 2 3 4 5 6 7 8 < p style = " font-size:16px; font-weight:500; color:#ffff…" at bounding box center [335, 177] width 241 height 293
type textarea "<p style=" font-size:16px;"
click at [445, 24] on button "button" at bounding box center [449, 24] width 9 height 9
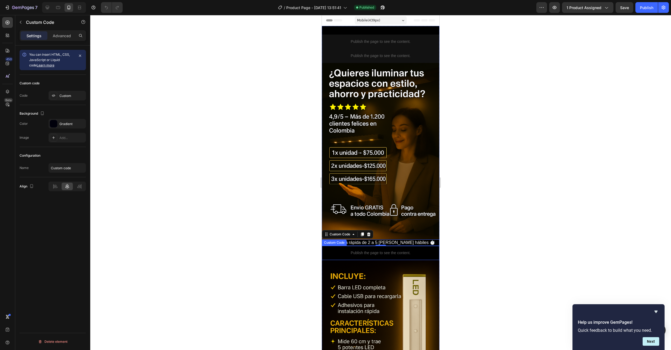
click at [373, 250] on p "Publish the page to see the content." at bounding box center [381, 253] width 118 height 6
click at [64, 96] on div "Custom" at bounding box center [71, 95] width 25 height 5
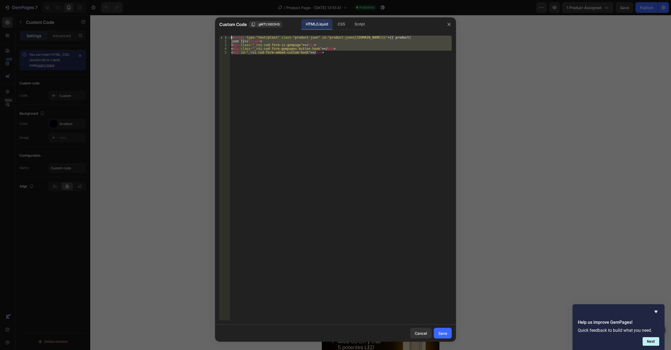
drag, startPoint x: 320, startPoint y: 59, endPoint x: 215, endPoint y: 36, distance: 107.4
click at [215, 36] on div "<div id="_rsi-cod-form-embed-custom-hook"></div> 1 2 3 4 5 < script type = "tex…" at bounding box center [335, 177] width 241 height 293
type textarea "<script type="text/plain" class="product-json" id="product-json{{product.id}}">…"
click at [415, 333] on div "Cancel" at bounding box center [421, 333] width 12 height 6
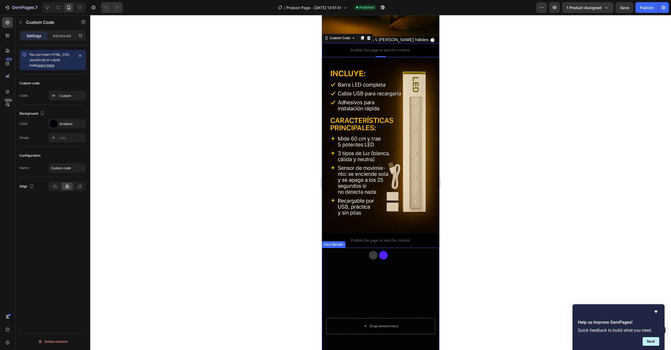
scroll to position [241, 0]
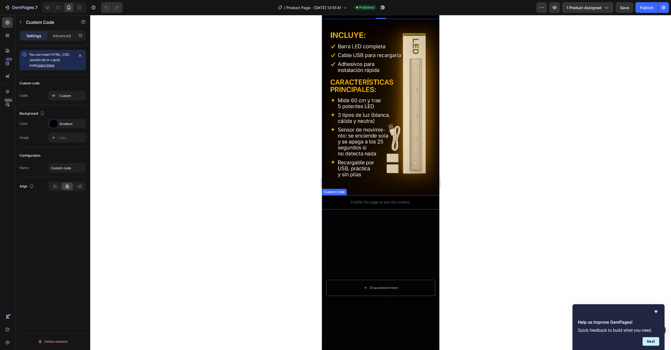
click at [382, 199] on p "Publish the page to see the content." at bounding box center [381, 202] width 118 height 6
click at [64, 95] on div "Custom" at bounding box center [71, 95] width 25 height 5
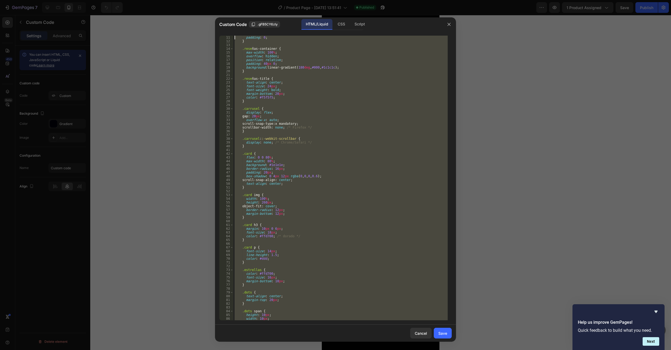
scroll to position [0, 0]
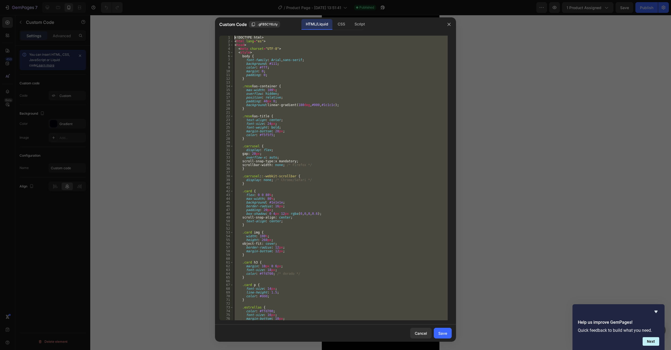
drag, startPoint x: 246, startPoint y: 312, endPoint x: 215, endPoint y: 8, distance: 305.1
click at [215, 8] on div "Custom Code .gFB5CY6zly HTML/Liquid CSS Script 1 2 3 4 5 6 7 8 9 10 11 12 13 14…" at bounding box center [335, 175] width 671 height 350
type textarea "<!DOCTYPE html> <html lang="es">"
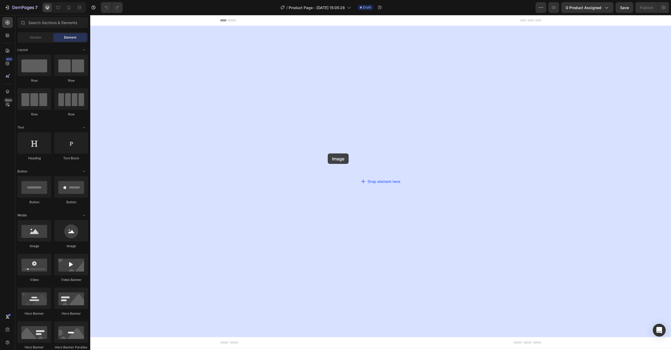
drag, startPoint x: 138, startPoint y: 254, endPoint x: 330, endPoint y: 237, distance: 192.4
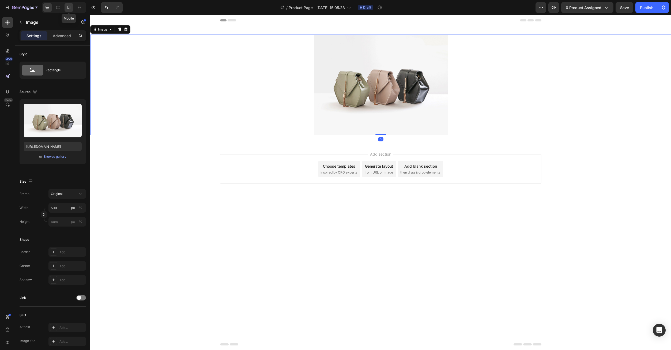
click at [67, 11] on div at bounding box center [69, 7] width 9 height 9
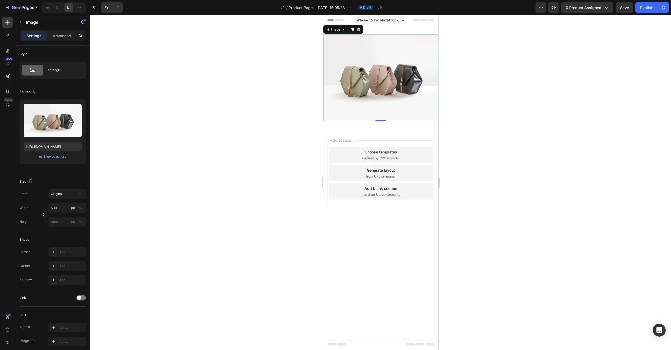
click at [377, 77] on img at bounding box center [380, 78] width 115 height 86
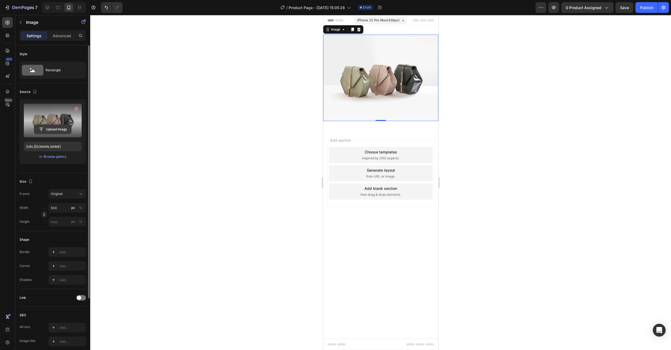
click at [55, 126] on input "file" at bounding box center [52, 129] width 37 height 9
type input "https://cdn.shopify.com/s/files/1/0673/6973/0136/files/gempages_585608160446776…"
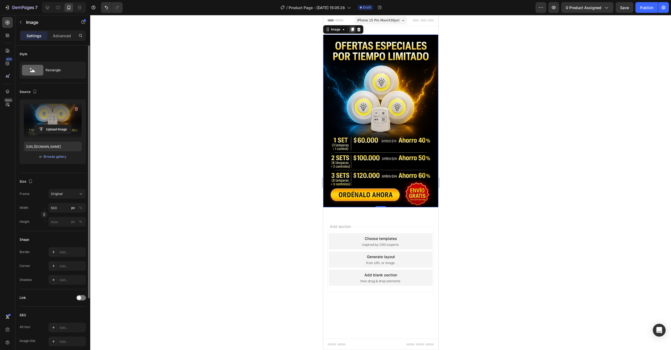
click at [351, 33] on div "Image" at bounding box center [343, 29] width 40 height 9
click at [351, 29] on icon at bounding box center [352, 29] width 4 height 4
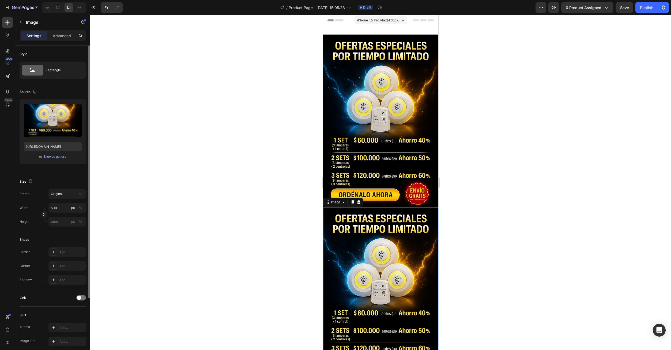
click at [390, 253] on img at bounding box center [380, 293] width 115 height 173
click at [386, 125] on img at bounding box center [380, 121] width 115 height 173
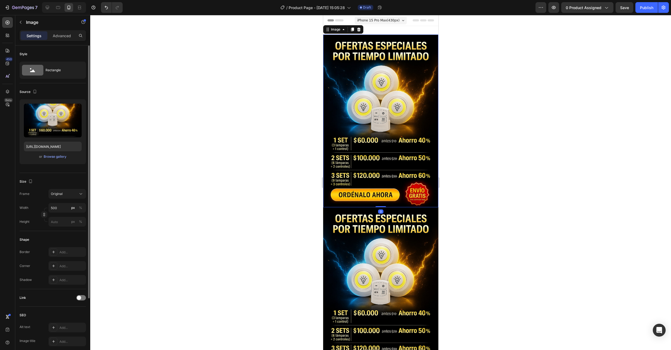
scroll to position [85, 0]
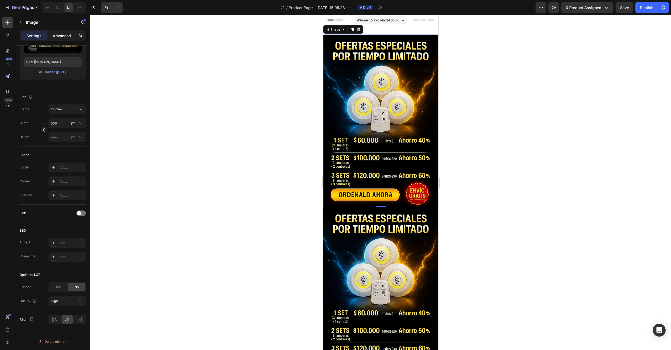
click at [62, 36] on p "Advanced" at bounding box center [62, 36] width 18 height 6
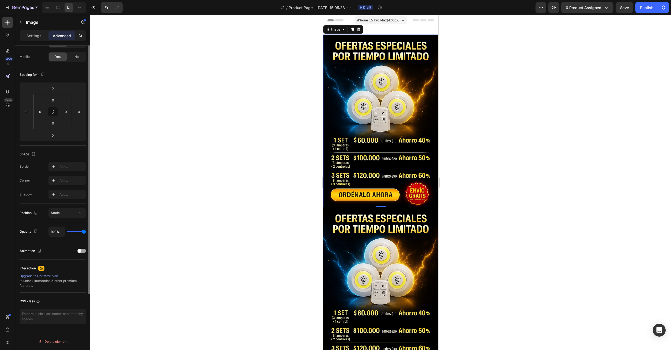
scroll to position [0, 0]
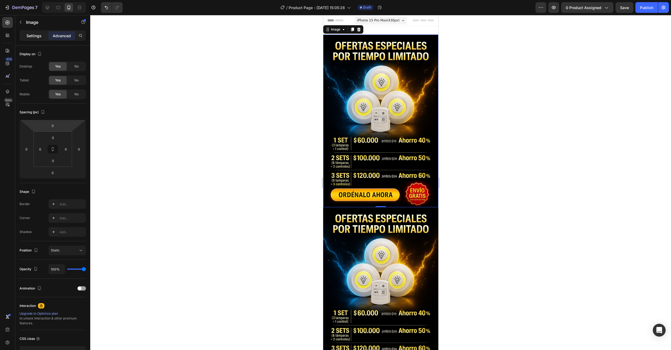
click at [31, 37] on p "Settings" at bounding box center [33, 36] width 15 height 6
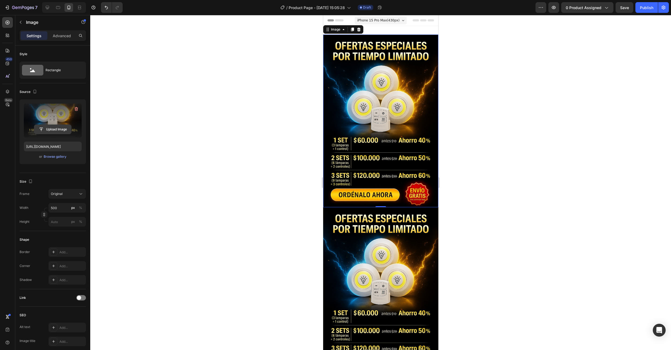
click at [54, 126] on input "file" at bounding box center [52, 129] width 37 height 9
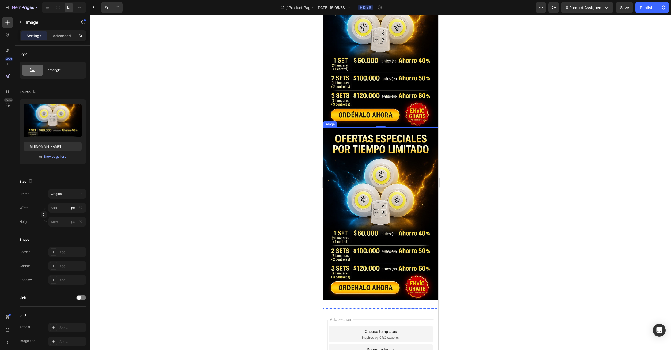
scroll to position [80, 0]
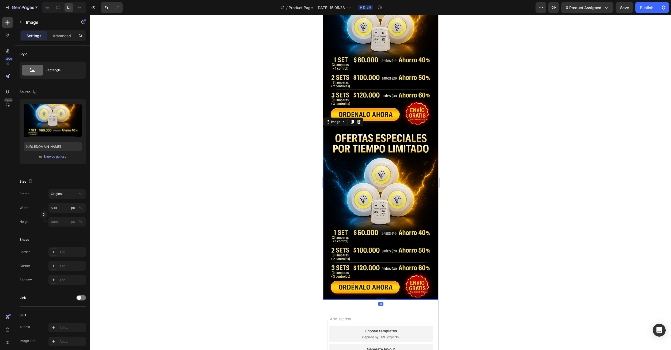
click at [379, 195] on img at bounding box center [380, 213] width 115 height 173
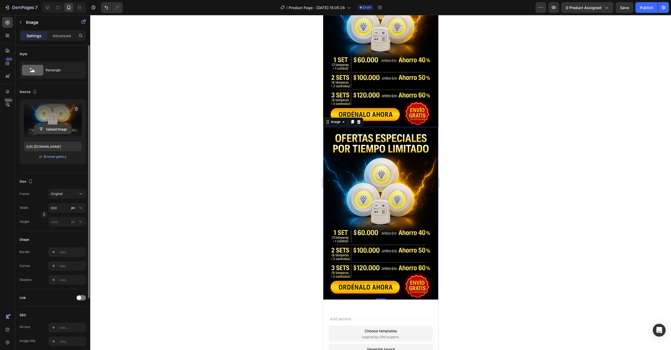
click at [52, 130] on input "file" at bounding box center [52, 129] width 37 height 9
type input "https://cdn.shopify.com/s/files/1/0673/6973/0136/files/gempages_585608160446776…"
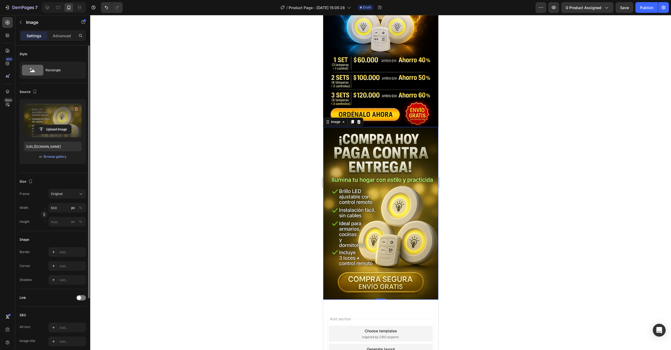
click at [351, 120] on icon at bounding box center [352, 122] width 4 height 4
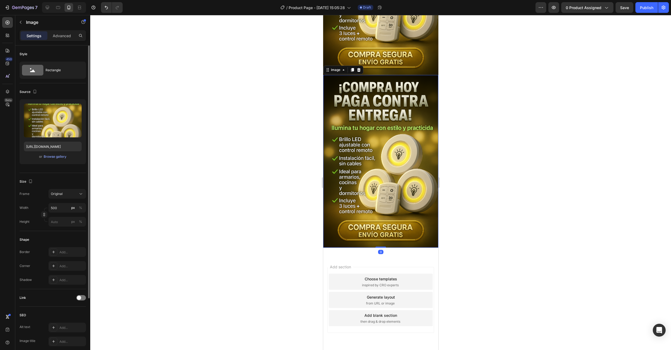
scroll to position [307, 0]
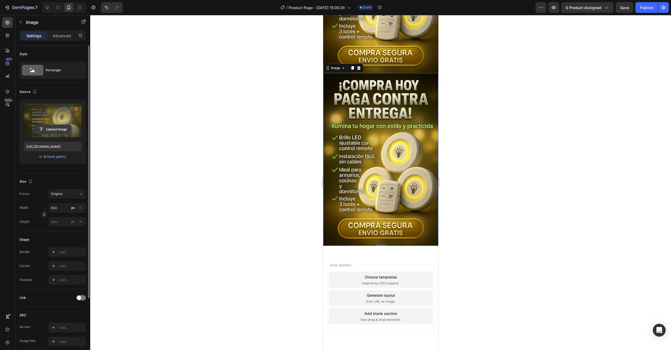
click at [47, 129] on input "file" at bounding box center [52, 129] width 37 height 9
type input "https://cdn.shopify.com/s/files/1/0673/6973/0136/files/gempages_585608160446776…"
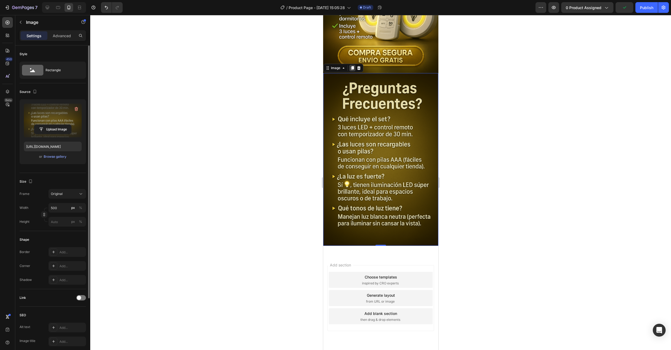
click at [353, 66] on icon at bounding box center [352, 68] width 3 height 4
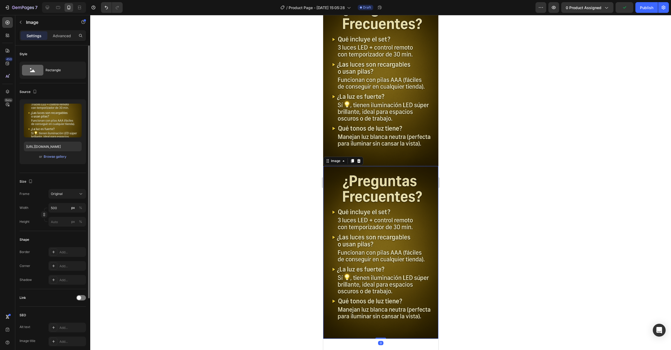
scroll to position [387, 0]
click at [368, 185] on img at bounding box center [380, 251] width 115 height 173
click at [50, 129] on input "file" at bounding box center [52, 129] width 37 height 9
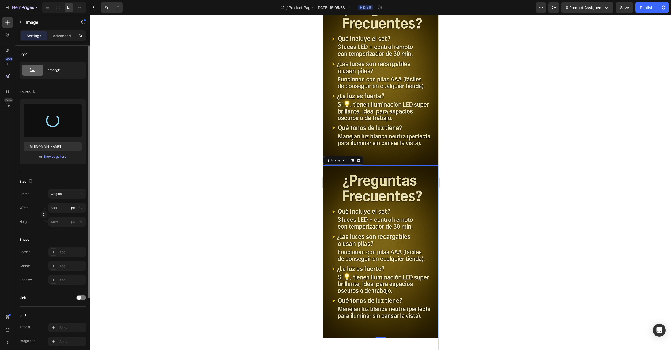
type input "https://cdn.shopify.com/s/files/1/0673/6973/0136/files/gempages_585608160446776…"
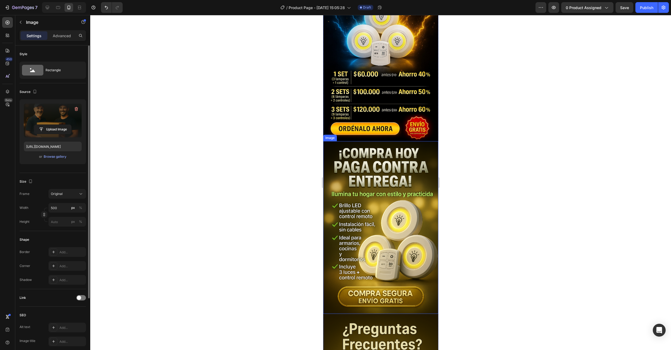
scroll to position [0, 0]
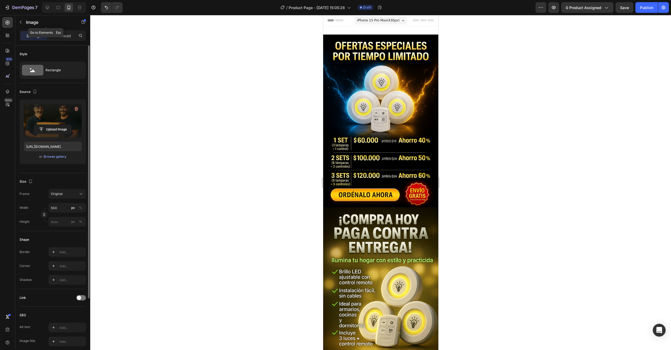
click at [23, 22] on button "button" at bounding box center [20, 22] width 9 height 9
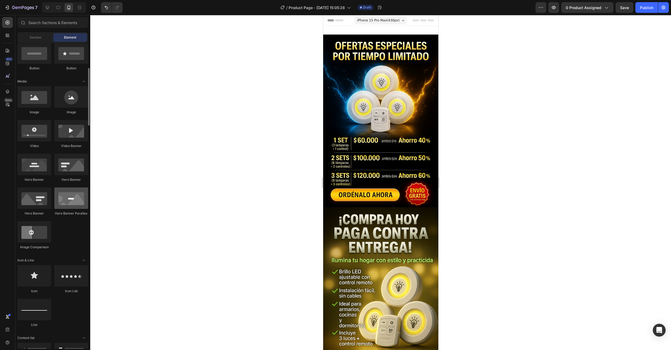
scroll to position [107, 0]
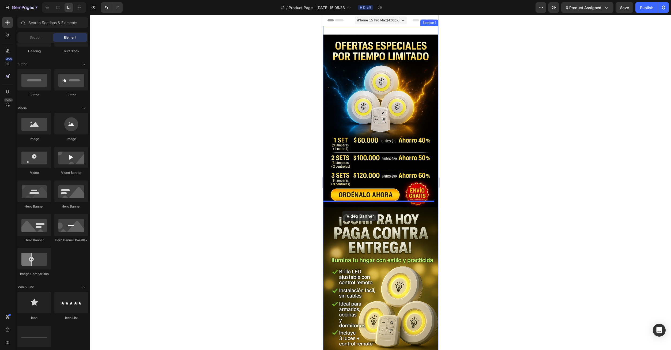
drag, startPoint x: 389, startPoint y: 179, endPoint x: 342, endPoint y: 210, distance: 56.6
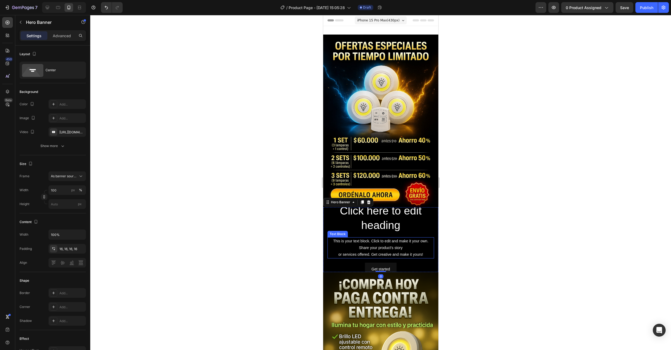
click at [376, 243] on div "This is your text block. Click to edit and make it your own. Share your product…" at bounding box center [380, 247] width 107 height 21
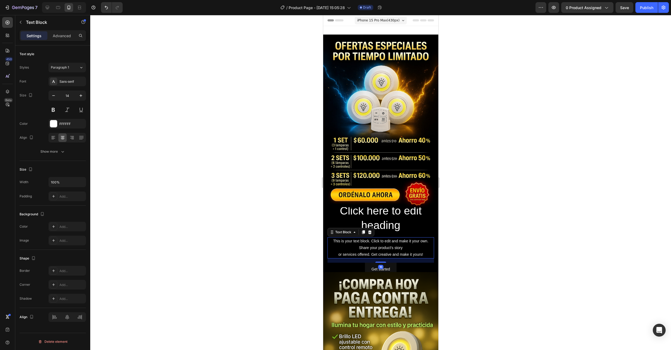
click at [372, 229] on div at bounding box center [369, 232] width 6 height 6
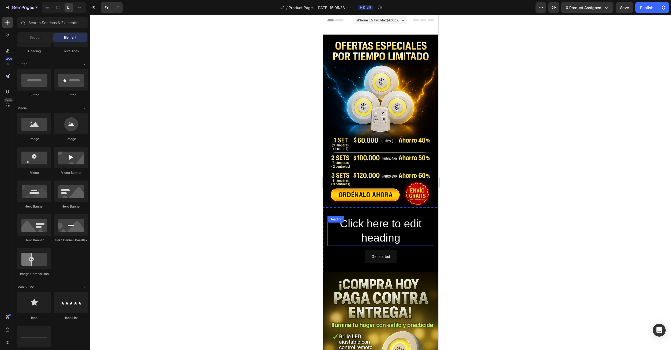
click at [375, 221] on h2 "Click here to edit heading" at bounding box center [380, 231] width 107 height 30
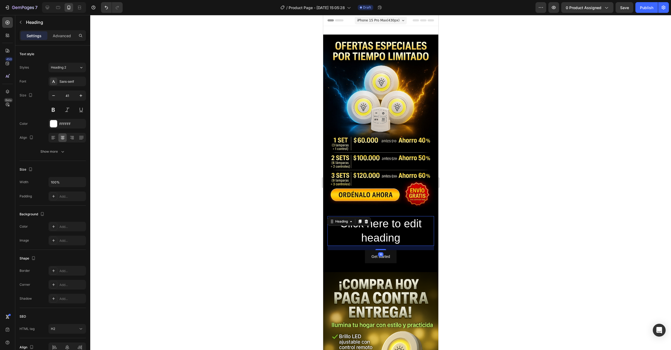
click at [366, 219] on icon at bounding box center [365, 221] width 3 height 4
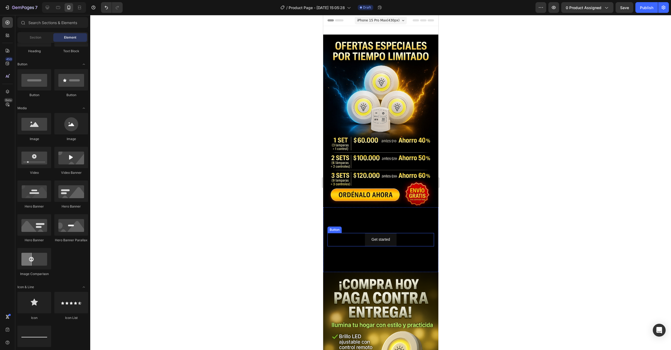
click at [405, 233] on div "Get started Button" at bounding box center [380, 239] width 107 height 13
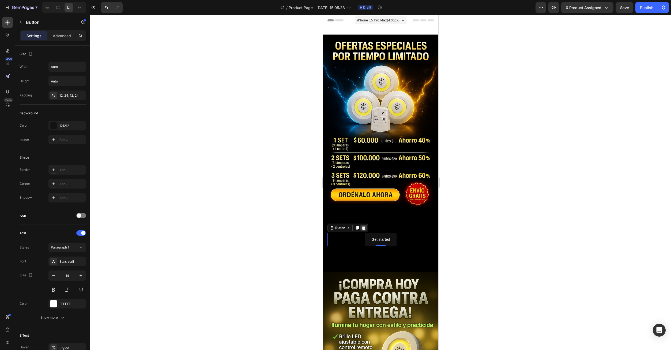
click at [366, 225] on div at bounding box center [363, 228] width 6 height 6
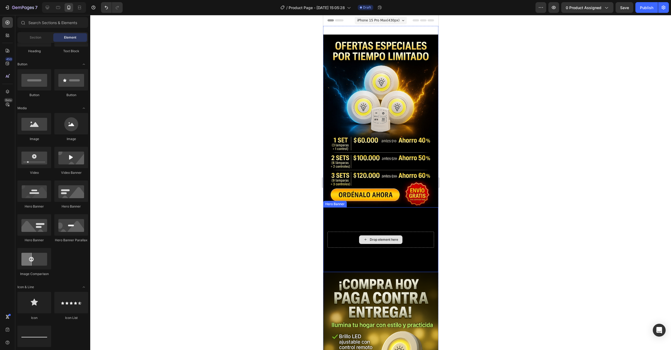
click at [408, 234] on div "Drop element here" at bounding box center [380, 240] width 107 height 16
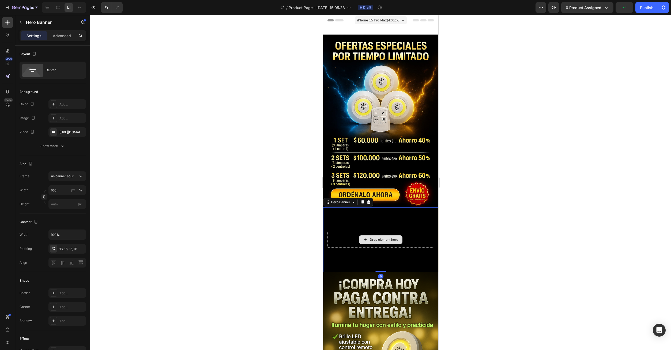
click at [410, 237] on div "Drop element here" at bounding box center [380, 240] width 107 height 16
click at [410, 234] on div "Drop element here" at bounding box center [380, 240] width 107 height 16
click at [404, 221] on div "Drop element here" at bounding box center [380, 239] width 115 height 65
click at [349, 218] on div "Background Image" at bounding box center [380, 239] width 115 height 65
click at [343, 216] on div "Background Image" at bounding box center [380, 239] width 115 height 65
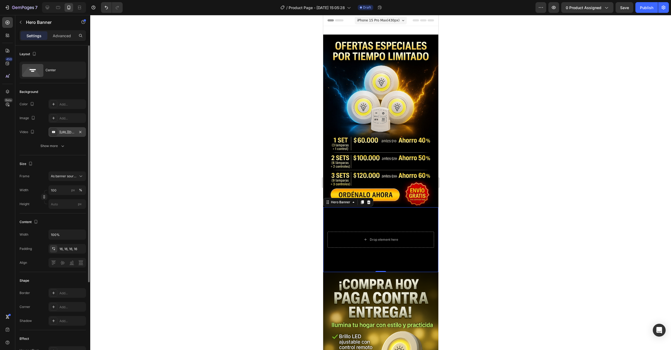
click at [74, 131] on div "https://www.youtube.com/watch?v=drIt4RH_kyQ" at bounding box center [67, 132] width 16 height 5
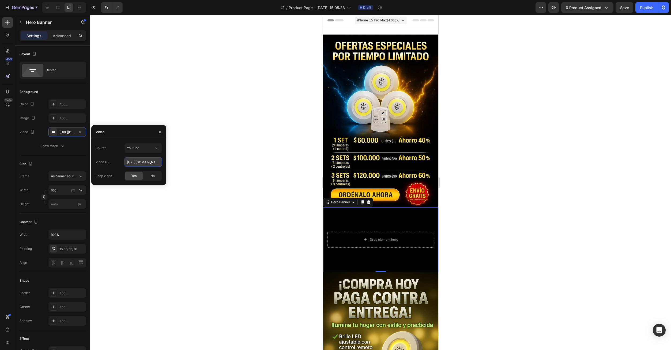
click at [131, 164] on input "https://www.youtube.com/watch?v=drIt4RH_kyQ" at bounding box center [142, 162] width 37 height 10
click at [144, 151] on button "Youtube" at bounding box center [142, 148] width 37 height 10
click at [136, 170] on span "Youtube" at bounding box center [133, 171] width 12 height 5
type input "Auto"
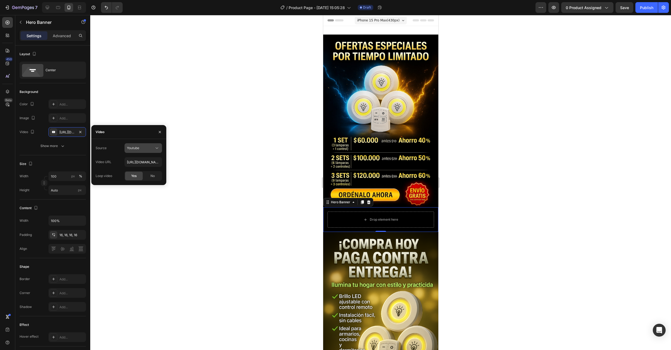
click at [139, 149] on div "Youtube" at bounding box center [140, 148] width 27 height 5
click at [135, 164] on div "Video hosting" at bounding box center [138, 161] width 44 height 10
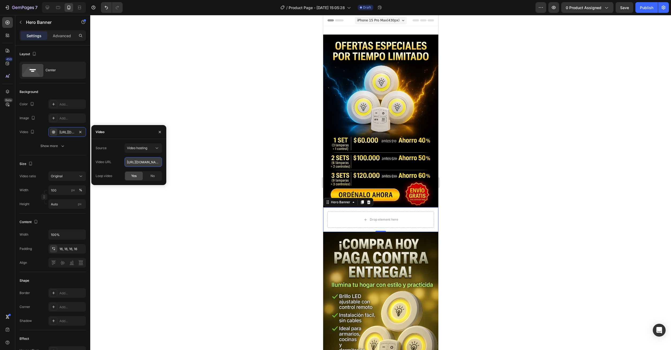
click at [127, 164] on input "https://cdn.shopify.com/videos/c/o/v/92a407d4e0c94a288eb54cac18c387dc.mp4" at bounding box center [142, 162] width 37 height 10
paste input "eb441b828062494ba10e5c1121489faf"
type input "[URL][DOMAIN_NAME]"
click at [158, 133] on icon "button" at bounding box center [160, 132] width 4 height 4
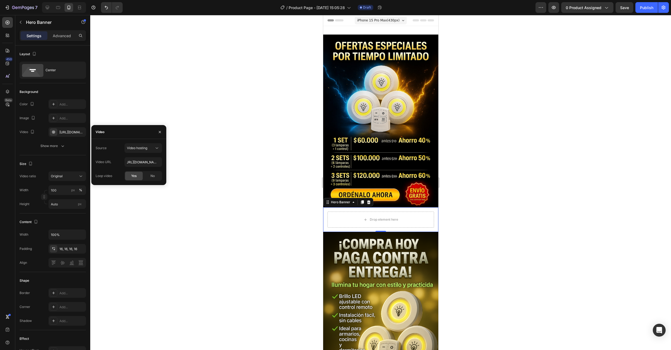
scroll to position [0, 0]
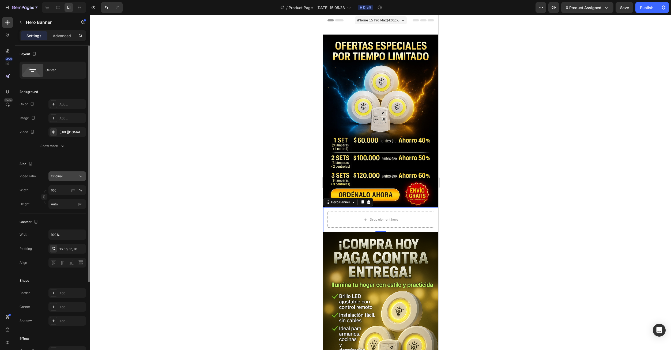
click at [71, 176] on div "Original" at bounding box center [64, 176] width 27 height 5
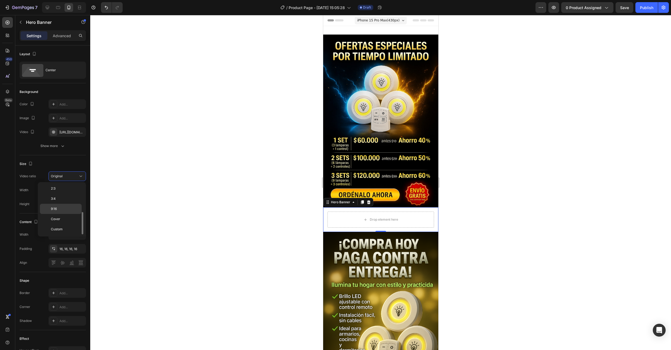
click at [59, 209] on p "9:16" at bounding box center [65, 208] width 28 height 5
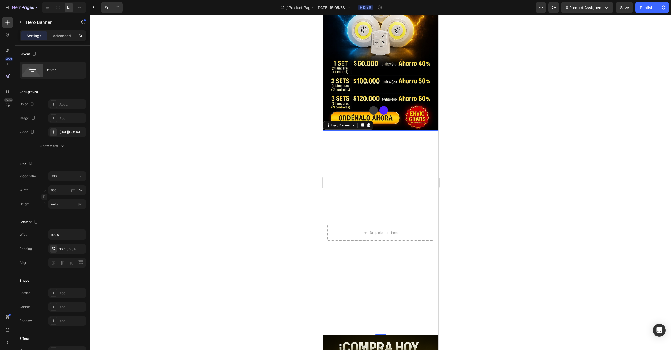
scroll to position [107, 0]
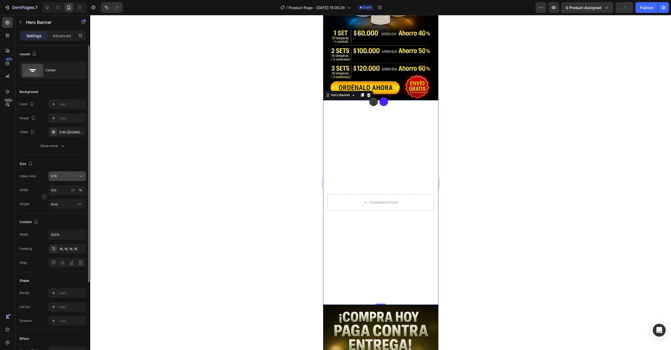
click at [67, 175] on div "9:16" at bounding box center [64, 176] width 27 height 5
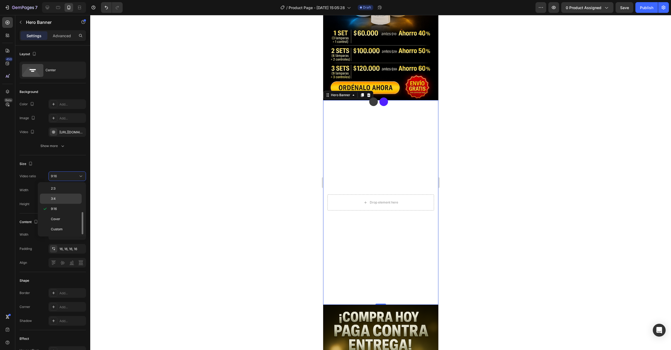
click at [61, 199] on p "3:4" at bounding box center [65, 198] width 28 height 5
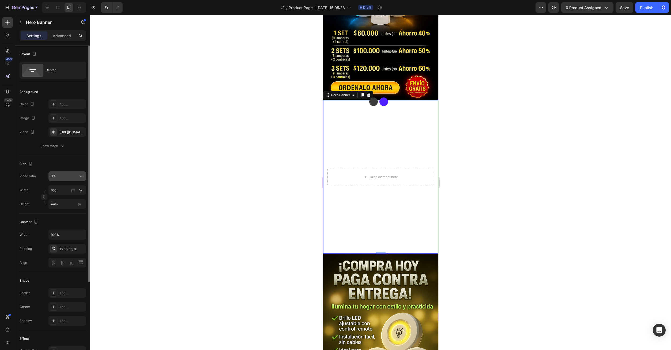
click at [70, 180] on button "3:4" at bounding box center [66, 176] width 37 height 10
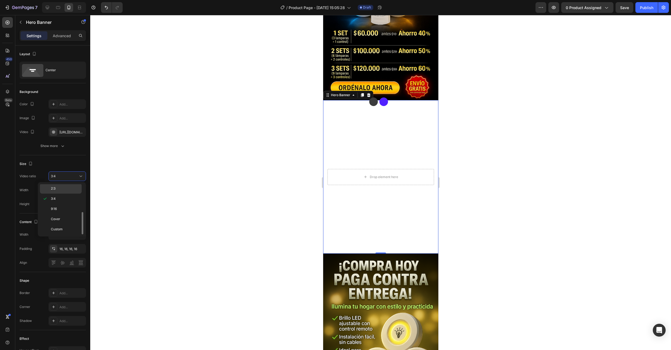
click at [58, 192] on div "2:3" at bounding box center [61, 188] width 42 height 10
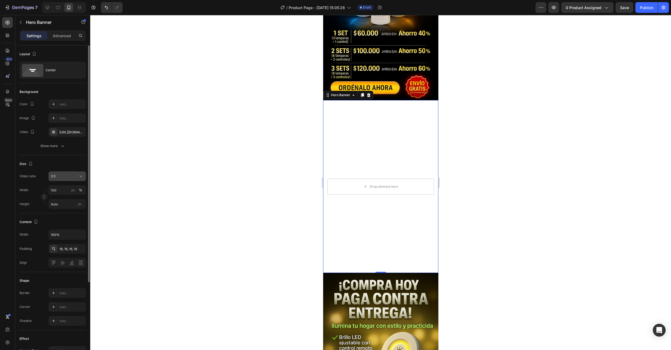
click at [61, 180] on button "2:3" at bounding box center [66, 176] width 37 height 10
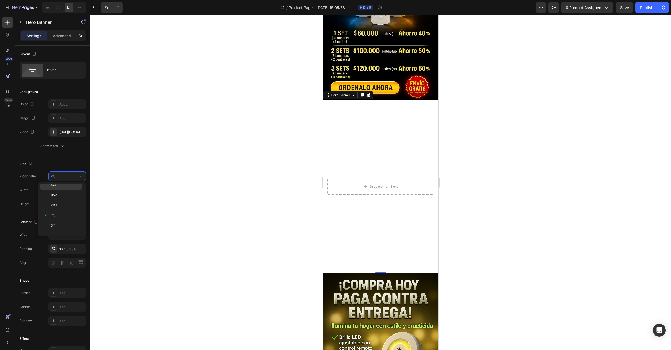
scroll to position [8, 0]
click at [58, 213] on p "4:3" at bounding box center [65, 211] width 28 height 5
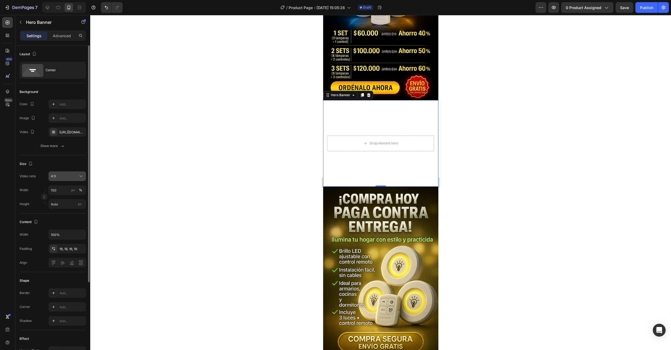
click at [64, 179] on div "4:3" at bounding box center [67, 175] width 33 height 5
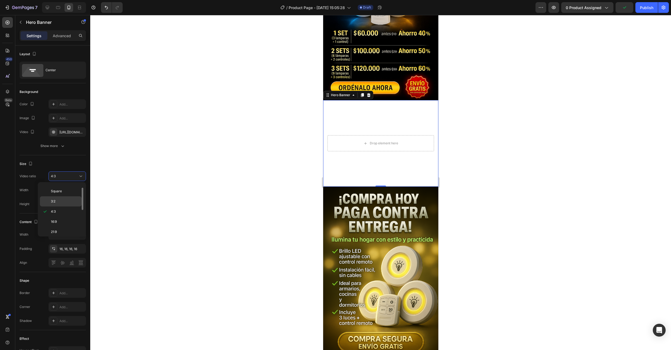
click at [55, 201] on span "3:2" at bounding box center [53, 201] width 5 height 5
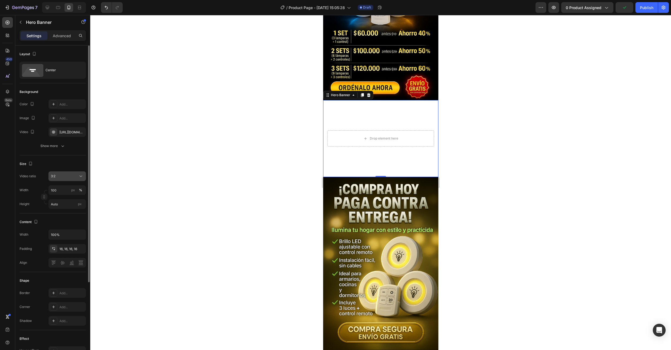
click at [60, 177] on div "3:2" at bounding box center [64, 176] width 27 height 5
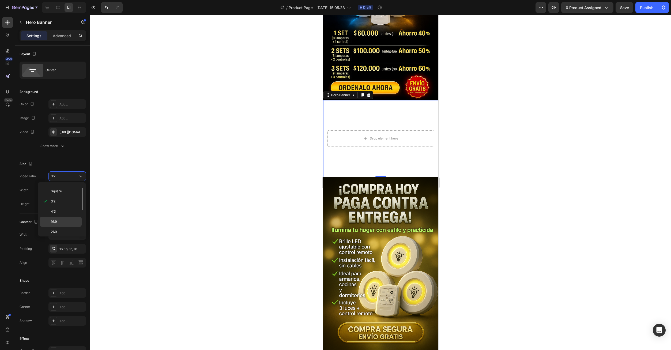
click at [59, 221] on p "16:9" at bounding box center [65, 221] width 28 height 5
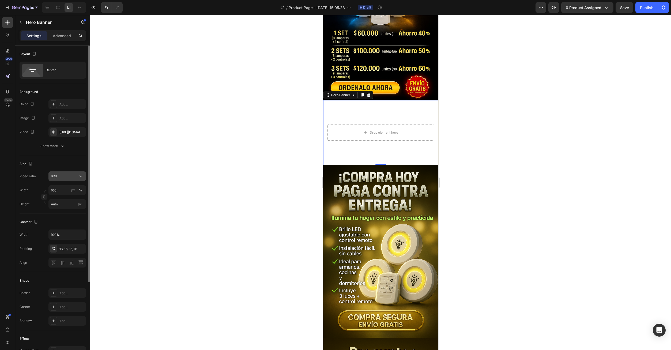
click at [66, 180] on button "16:9" at bounding box center [66, 176] width 37 height 10
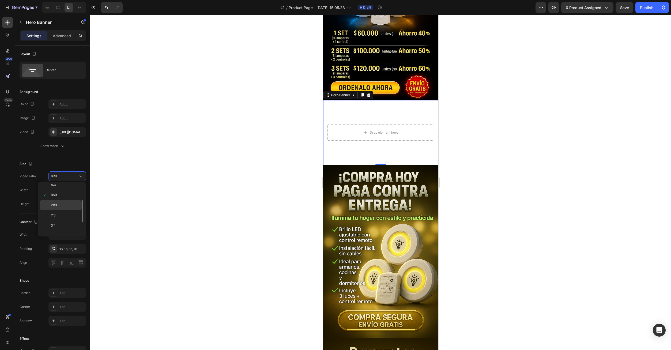
click at [59, 206] on p "21:9" at bounding box center [65, 205] width 28 height 5
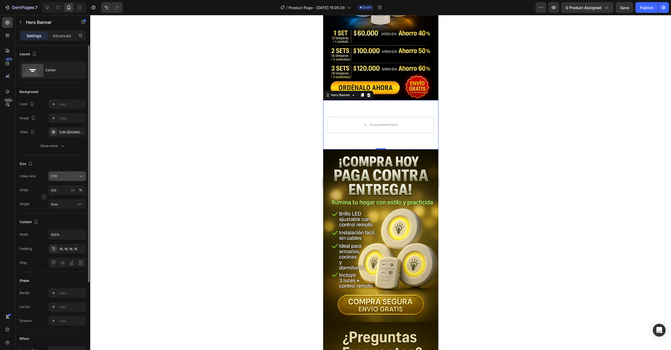
click at [67, 178] on div "21:9" at bounding box center [64, 176] width 27 height 5
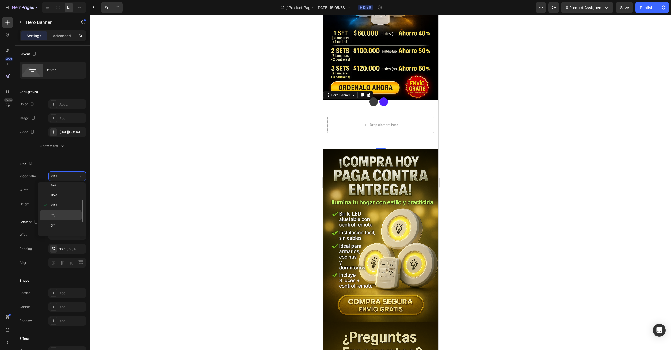
click at [63, 213] on div "2:3" at bounding box center [61, 215] width 42 height 10
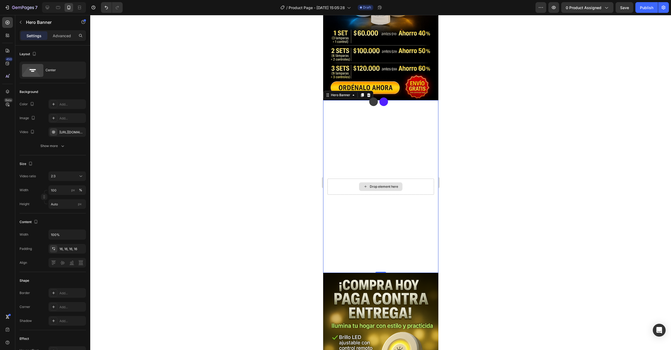
click at [419, 179] on div "Drop element here" at bounding box center [380, 187] width 107 height 16
click at [411, 179] on div "Drop element here" at bounding box center [380, 187] width 107 height 16
click at [21, 24] on icon "button" at bounding box center [21, 22] width 2 height 3
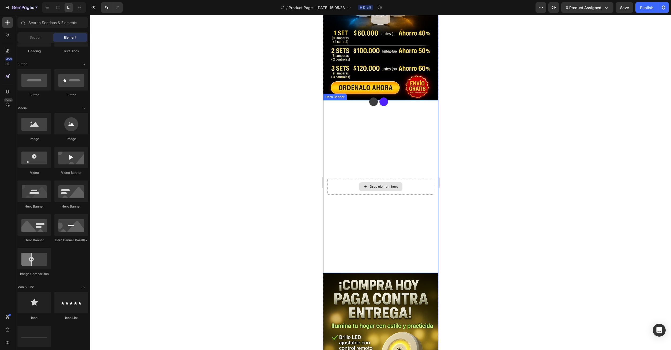
click at [336, 179] on div "Drop element here" at bounding box center [380, 187] width 107 height 16
click at [364, 184] on icon at bounding box center [365, 186] width 4 height 5
click at [370, 184] on div "Drop element here" at bounding box center [383, 186] width 28 height 4
click at [383, 184] on div "Drop element here" at bounding box center [383, 186] width 28 height 4
click at [399, 140] on video "Background Image" at bounding box center [380, 186] width 115 height 173
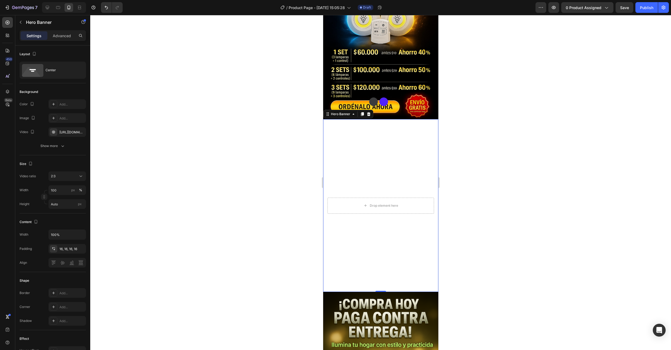
scroll to position [0, 0]
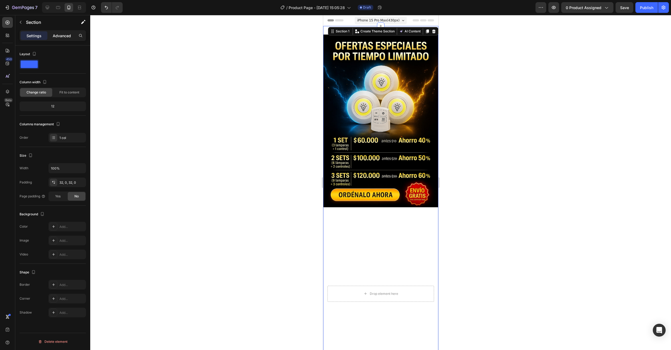
click at [63, 37] on p "Advanced" at bounding box center [62, 36] width 18 height 6
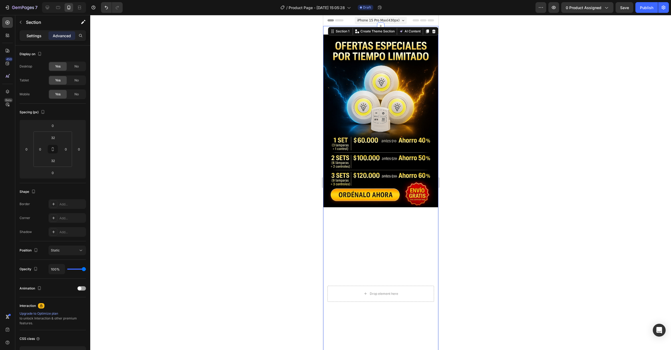
click at [35, 36] on p "Settings" at bounding box center [33, 36] width 15 height 6
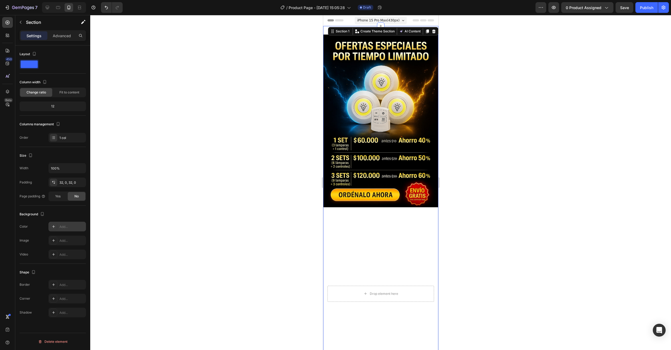
click at [67, 228] on div "Add..." at bounding box center [71, 226] width 25 height 5
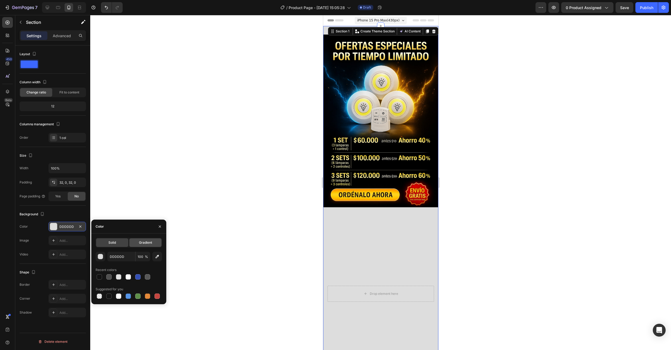
click at [137, 243] on div "Gradient" at bounding box center [145, 242] width 32 height 9
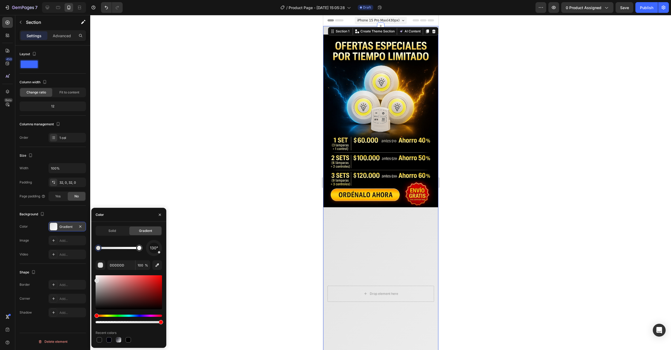
click at [107, 232] on div "Solid" at bounding box center [112, 230] width 32 height 9
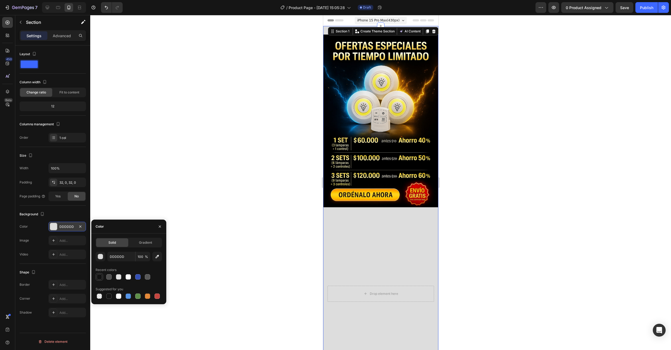
click at [100, 282] on div "DDDDDD 100 % Recent colors Suggested for you" at bounding box center [129, 276] width 66 height 48
drag, startPoint x: 100, startPoint y: 274, endPoint x: 103, endPoint y: 272, distance: 3.1
click at [100, 275] on div at bounding box center [99, 276] width 5 height 5
type input "121212"
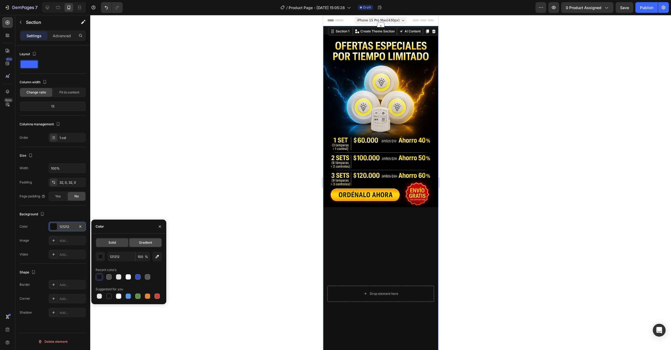
click at [140, 244] on span "Gradient" at bounding box center [145, 242] width 13 height 5
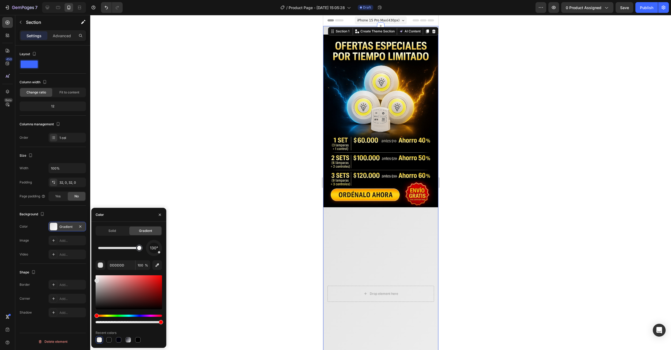
drag, startPoint x: 113, startPoint y: 251, endPoint x: 164, endPoint y: 256, distance: 51.1
click at [164, 256] on div "Solid Gradient 130° DDDDDD 100 % Recent colors" at bounding box center [128, 285] width 75 height 118
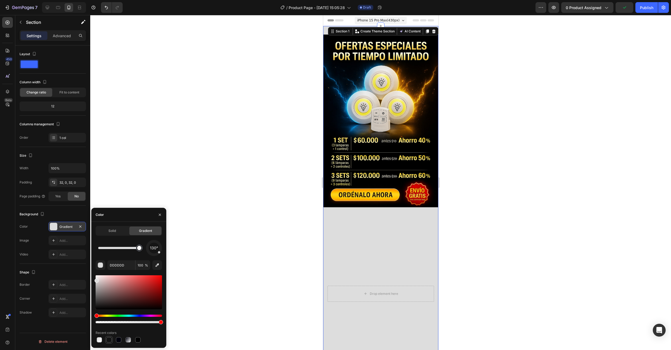
click at [110, 340] on div at bounding box center [108, 339] width 5 height 5
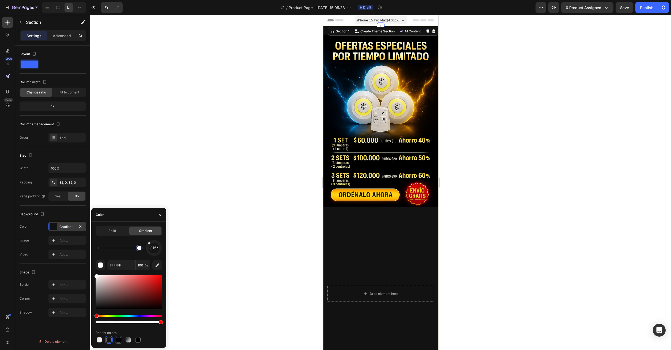
click at [119, 342] on div at bounding box center [118, 339] width 5 height 5
type input "000000"
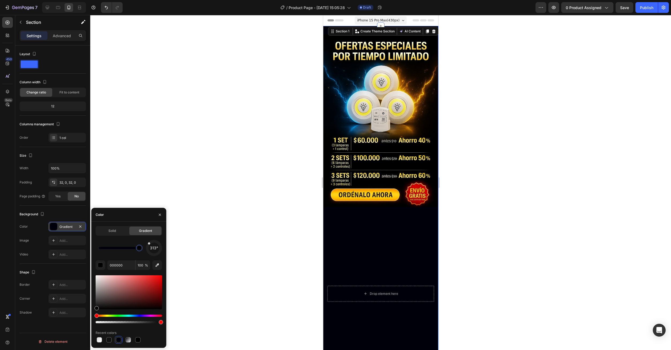
click at [161, 216] on icon "button" at bounding box center [160, 215] width 4 height 4
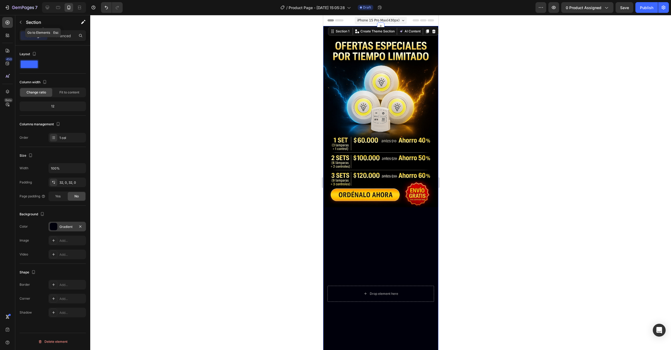
click at [20, 23] on icon "button" at bounding box center [20, 22] width 4 height 4
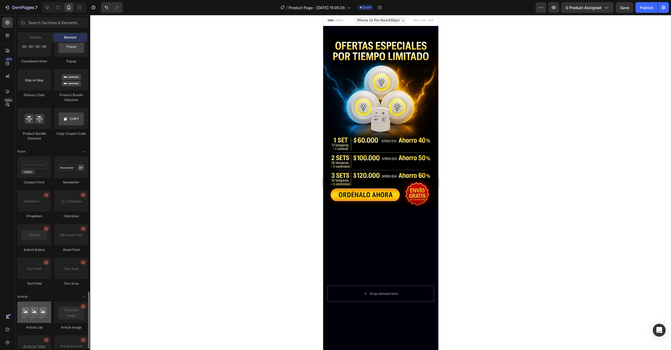
scroll to position [1316, 0]
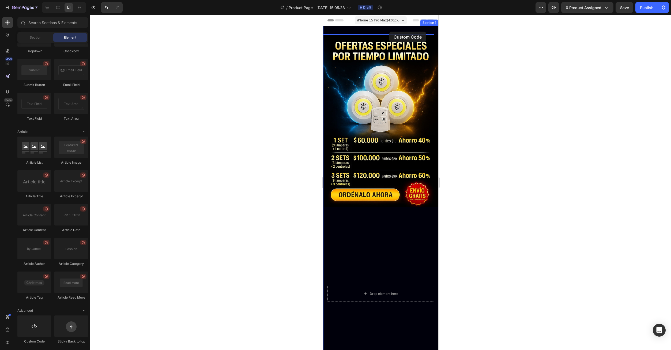
drag, startPoint x: 357, startPoint y: 345, endPoint x: 389, endPoint y: 32, distance: 315.1
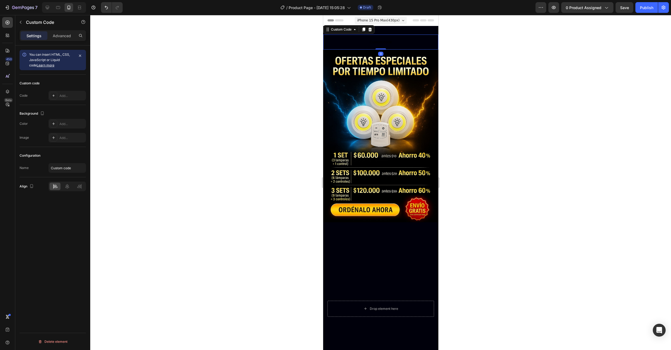
click at [388, 42] on span "Custom code" at bounding box center [380, 42] width 115 height 6
click at [61, 96] on div "Add..." at bounding box center [71, 95] width 25 height 5
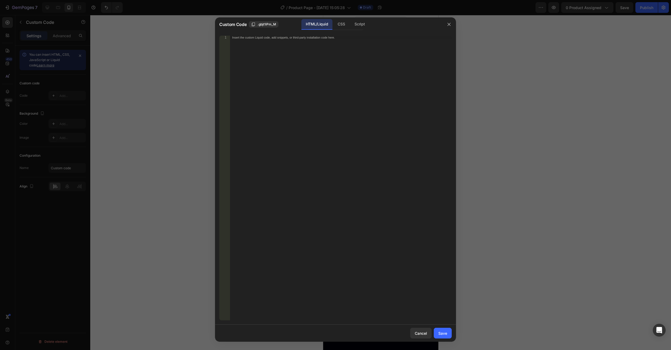
click at [303, 115] on div "Insert the custom Liquid code, add snippets, or third-party installation code h…" at bounding box center [341, 182] width 222 height 292
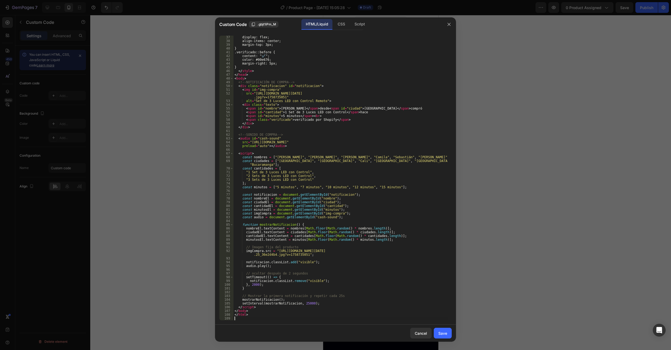
scroll to position [135, 0]
click at [445, 330] on button "Save" at bounding box center [443, 333] width 18 height 11
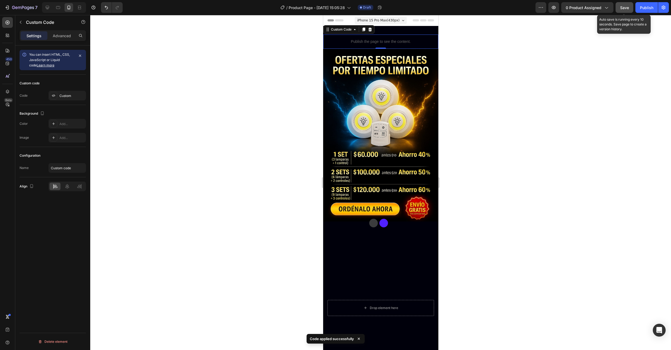
click at [622, 10] on div "Save" at bounding box center [624, 8] width 9 height 6
click at [592, 9] on span "0 product assigned" at bounding box center [584, 8] width 36 height 6
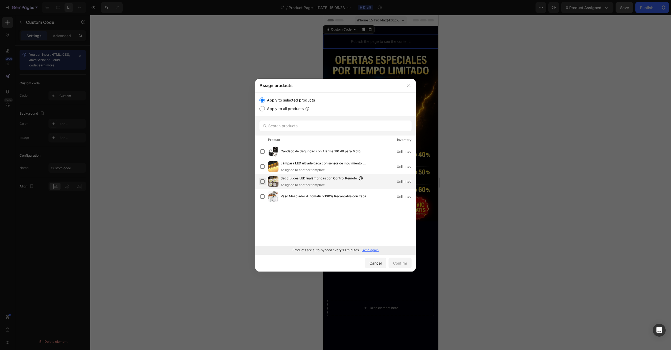
click at [262, 182] on label at bounding box center [262, 181] width 4 height 4
click at [399, 263] on div "Confirm" at bounding box center [400, 263] width 14 height 6
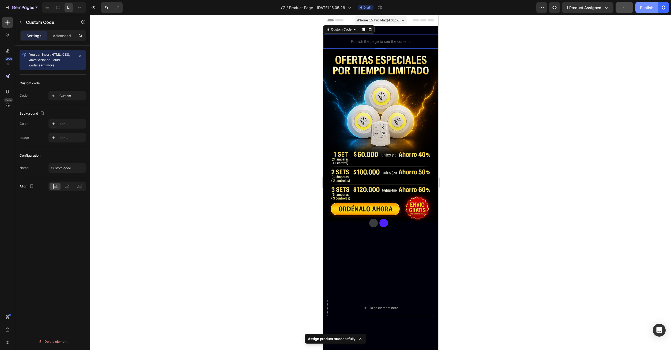
click at [645, 13] on div "7 Version history / Product Page - Sep 26, 15:05:28 Draft Preview 1 product ass…" at bounding box center [335, 7] width 671 height 15
click at [645, 8] on div "Publish" at bounding box center [646, 8] width 13 height 6
click at [362, 30] on icon at bounding box center [363, 29] width 4 height 4
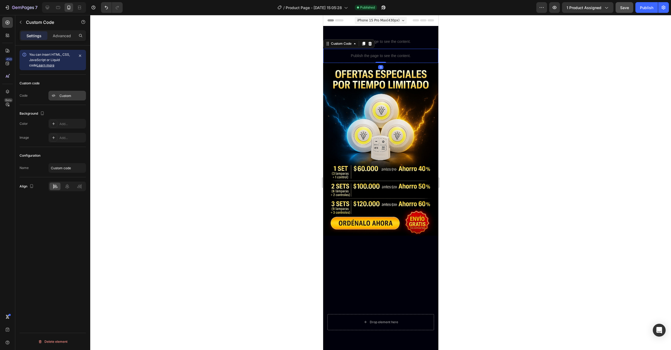
click at [67, 96] on div "Custom" at bounding box center [71, 95] width 25 height 5
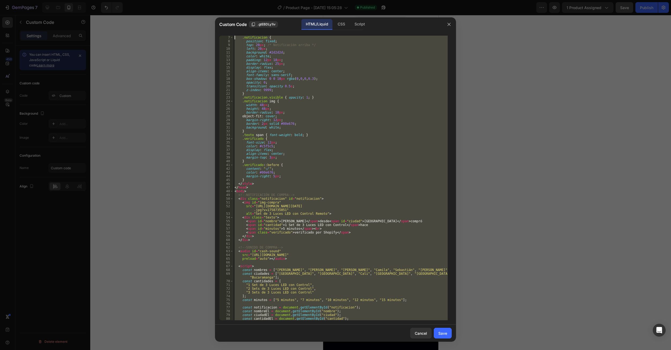
scroll to position [0, 0]
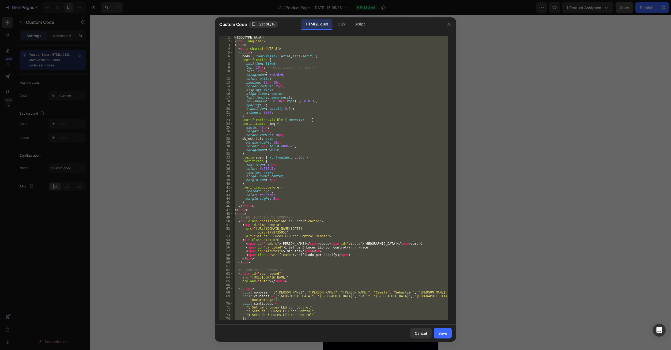
drag, startPoint x: 245, startPoint y: 274, endPoint x: 225, endPoint y: 18, distance: 256.4
click at [225, 18] on div "Custom Code .gtEBDLy1iv HTML/Liquid CSS Script 1 2 3 4 5 6 7 8 9 10 11 12 13 14…" at bounding box center [335, 179] width 241 height 324
paste textarea "/script"
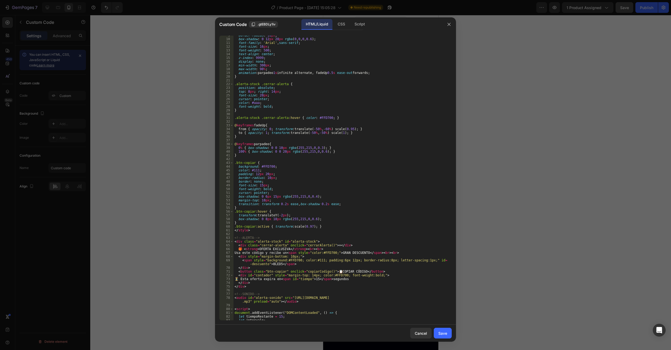
scroll to position [64, 0]
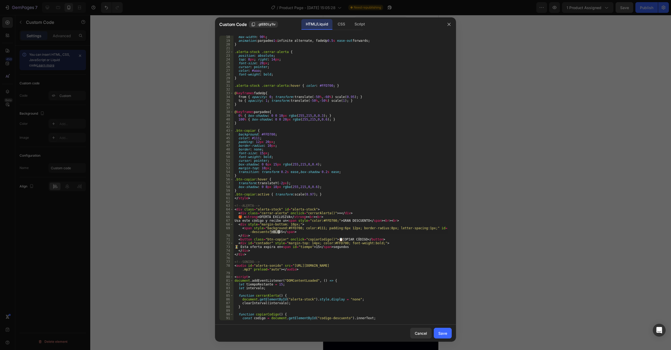
drag, startPoint x: 270, startPoint y: 233, endPoint x: 278, endPoint y: 232, distance: 8.8
click at [278, 232] on div "max-width : 90 % ; animation : parpadeo 1 s infinite alternate, fadeUp 0.5 s ea…" at bounding box center [340, 181] width 214 height 292
paste textarea "RINTEC"
type textarea "<span style="background:#FFD700; color:#111; padding:6px 12px; border-radius:8p…"
click at [446, 336] on button "Save" at bounding box center [443, 333] width 18 height 11
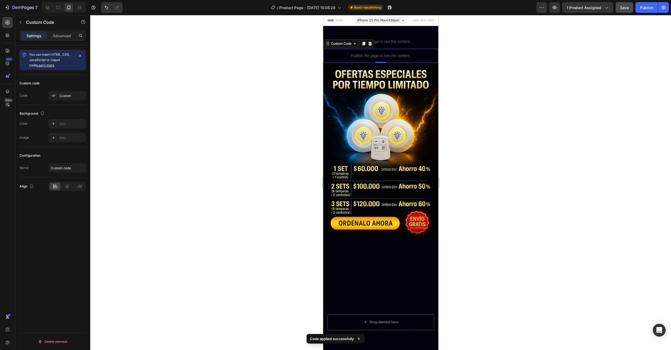
click at [622, 7] on div "Save" at bounding box center [624, 8] width 9 height 6
click at [644, 10] on div "Publish" at bounding box center [646, 8] width 13 height 6
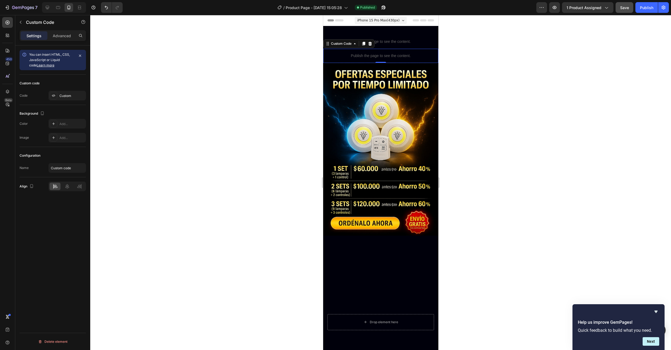
click at [365, 46] on div at bounding box center [363, 43] width 6 height 6
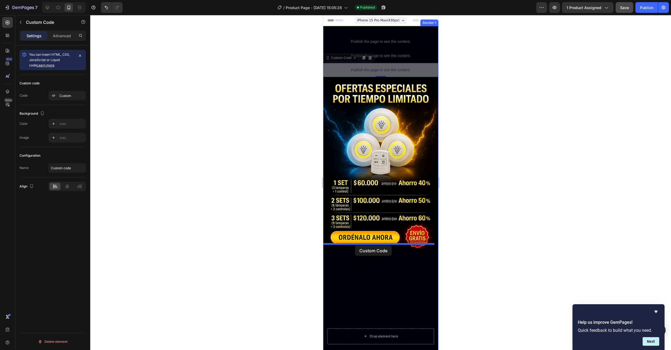
drag, startPoint x: 370, startPoint y: 72, endPoint x: 355, endPoint y: 245, distance: 173.6
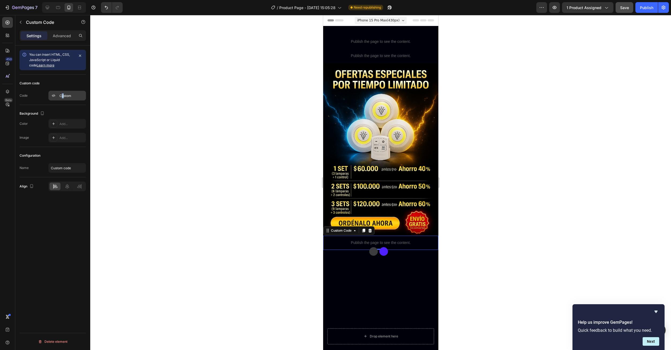
click at [62, 97] on div "Custom" at bounding box center [71, 95] width 25 height 5
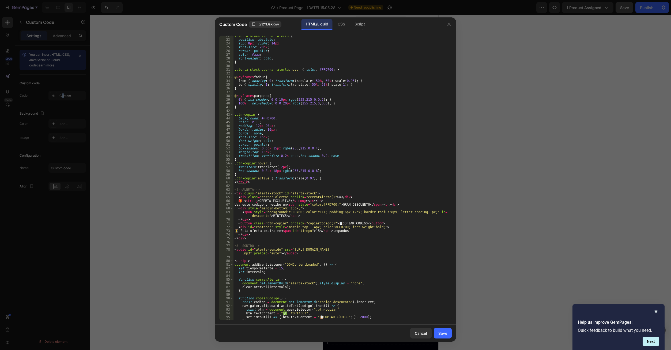
scroll to position [173, 0]
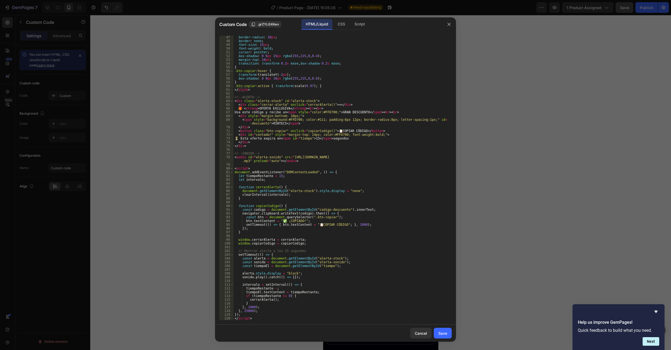
drag, startPoint x: 245, startPoint y: 300, endPoint x: 258, endPoint y: 214, distance: 87.5
click at [216, 59] on div "47 48 49 50 51 52 53 54 55 56 57 58 59 60 61 62 63 64 65 66 67 68 69 70 71 72 7…" at bounding box center [335, 177] width 241 height 293
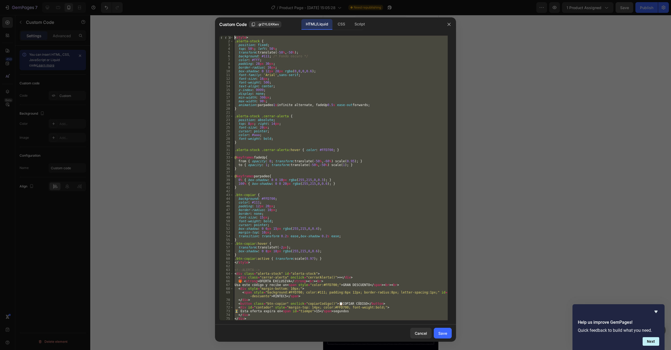
scroll to position [0, 0]
drag, startPoint x: 253, startPoint y: 320, endPoint x: 221, endPoint y: 29, distance: 292.1
click at [213, 4] on div "Custom Code .grZYLGXKwv HTML/Liquid CSS Script </script> 1 2 3 4 5 6 7 8 9 10 1…" at bounding box center [335, 175] width 671 height 350
paste textarea "/p>"
type textarea "</p>"
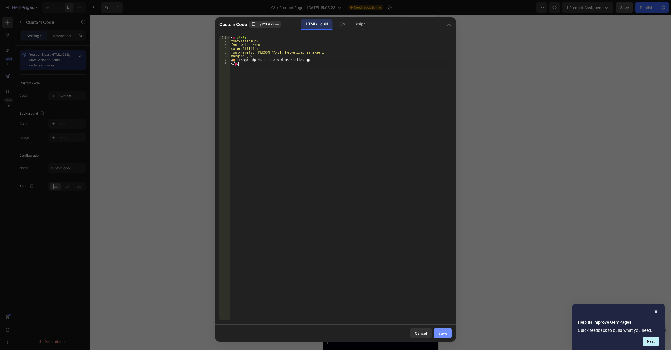
click at [439, 335] on div "Save" at bounding box center [442, 333] width 9 height 6
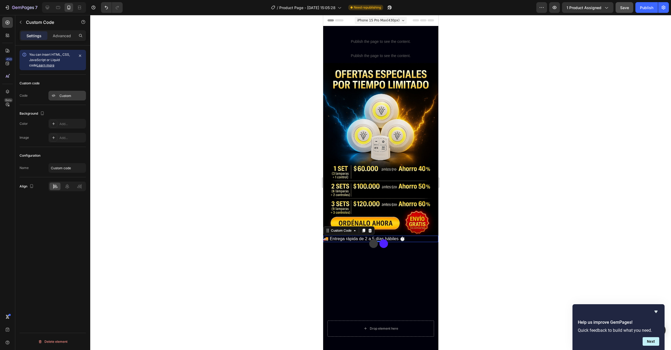
click at [66, 96] on div "Custom" at bounding box center [71, 95] width 25 height 5
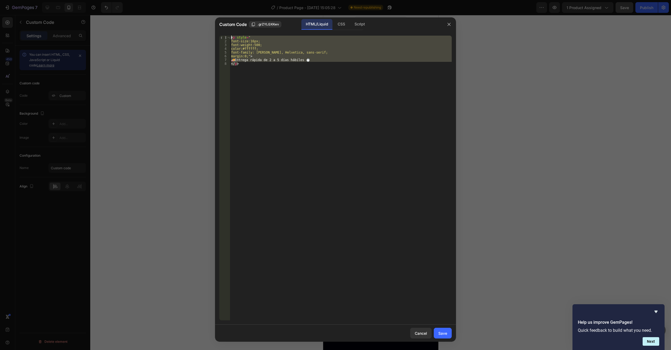
drag, startPoint x: 278, startPoint y: 80, endPoint x: 211, endPoint y: 29, distance: 83.6
click at [211, 29] on div "Custom Code .grZYLGXKwv HTML/Liquid CSS Script </p> 1 2 3 4 5 6 7 8 < p style =…" at bounding box center [335, 175] width 671 height 350
type textarea "<p style=" font-size:16px;"
paste textarea
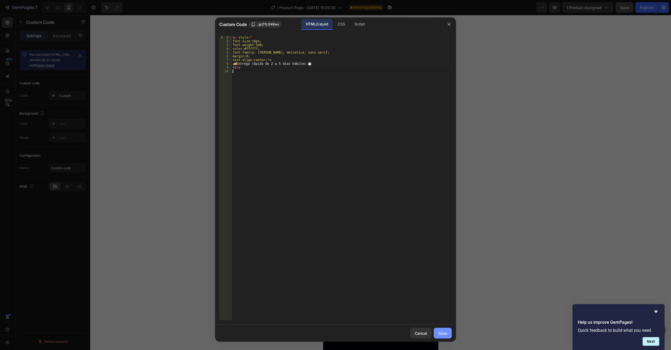
click at [444, 332] on div "Save" at bounding box center [442, 333] width 9 height 6
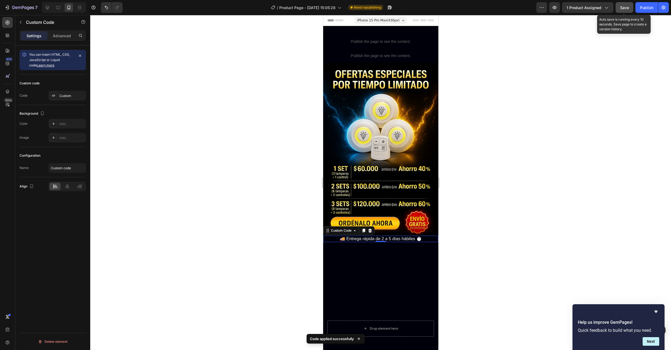
click at [623, 10] on div "Save" at bounding box center [624, 8] width 9 height 6
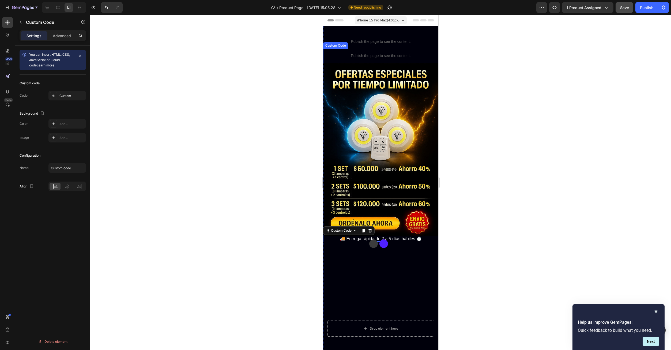
click at [370, 56] on p "Publish the page to see the content." at bounding box center [380, 56] width 115 height 6
click at [363, 46] on icon at bounding box center [363, 43] width 4 height 4
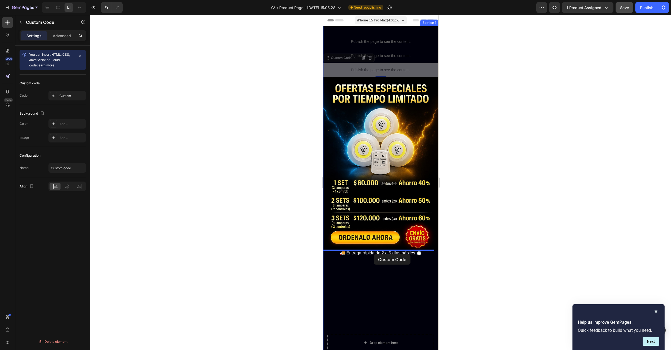
drag, startPoint x: 377, startPoint y: 73, endPoint x: 373, endPoint y: 255, distance: 181.3
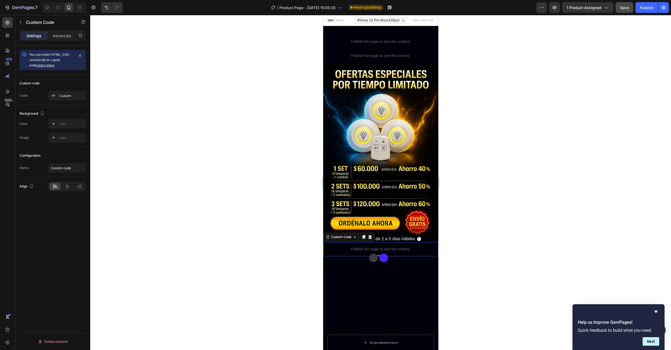
click at [365, 246] on p "Publish the page to see the content." at bounding box center [380, 249] width 115 height 6
click at [67, 99] on div "Custom" at bounding box center [66, 96] width 37 height 10
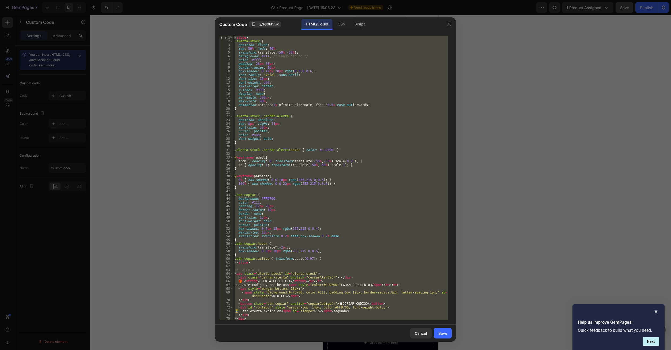
drag, startPoint x: 243, startPoint y: 297, endPoint x: 192, endPoint y: 1, distance: 300.1
click at [192, 1] on div "Custom Code .g_SGDbfVuX HTML/Liquid CSS Script </script> 1 2 3 4 5 6 7 8 9 10 1…" at bounding box center [335, 175] width 671 height 350
paste textarea "div id="_rsi-cod-form-embed-custom-hook"></div>"
type textarea "<div id="_rsi-cod-form-embed-custom-hook"></div>"
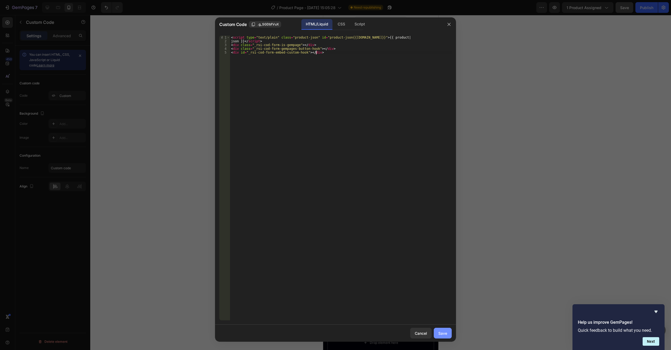
click at [441, 334] on div "Save" at bounding box center [442, 333] width 9 height 6
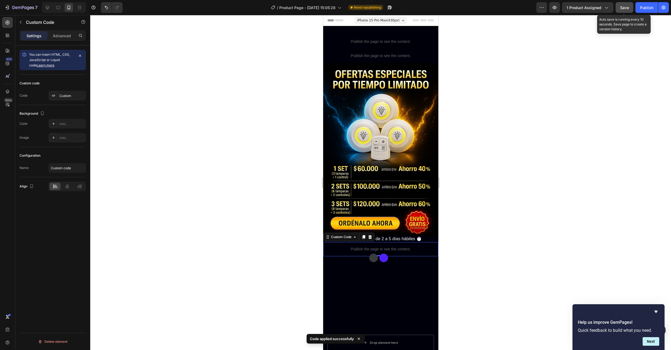
click at [624, 6] on span "Save" at bounding box center [624, 7] width 9 height 5
click at [645, 9] on div "Publish" at bounding box center [646, 8] width 13 height 6
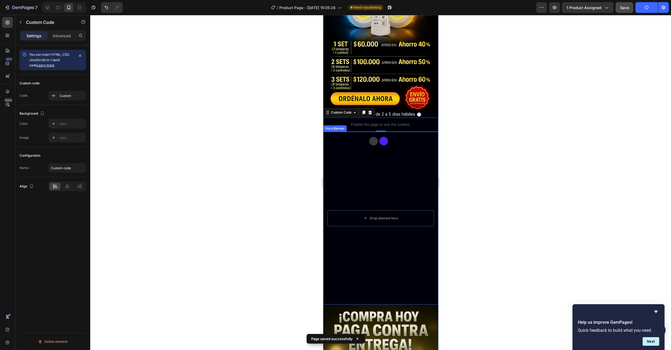
scroll to position [134, 0]
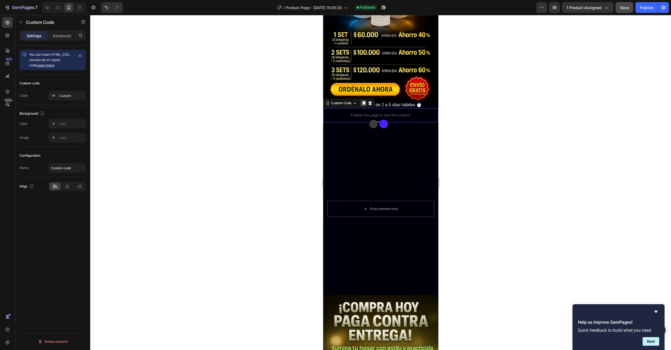
click at [362, 101] on icon at bounding box center [363, 103] width 4 height 4
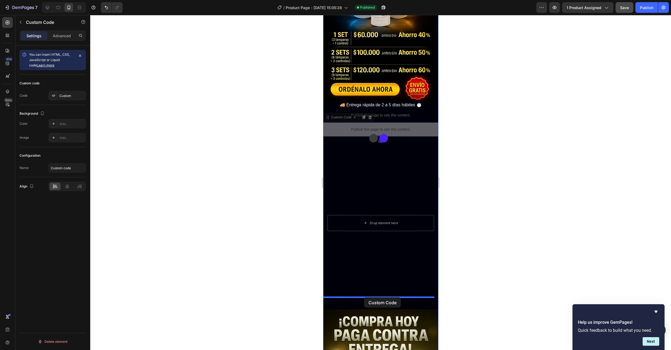
drag, startPoint x: 368, startPoint y: 128, endPoint x: 364, endPoint y: 297, distance: 169.2
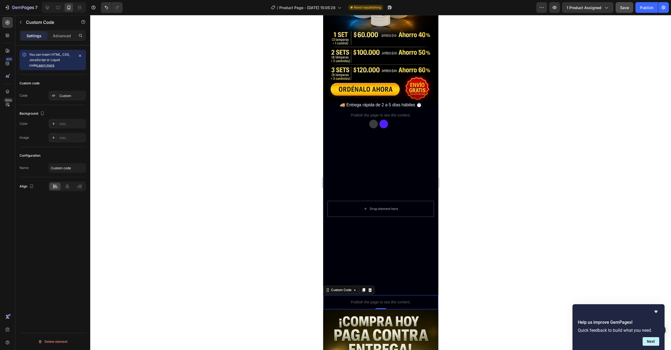
drag, startPoint x: 368, startPoint y: 289, endPoint x: 363, endPoint y: 284, distance: 7.0
click at [368, 299] on p "Publish the page to see the content." at bounding box center [380, 302] width 115 height 6
click at [71, 97] on div "Custom" at bounding box center [71, 95] width 25 height 5
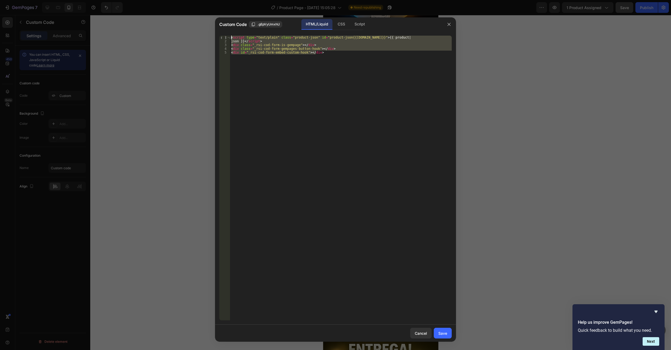
drag, startPoint x: 342, startPoint y: 91, endPoint x: 209, endPoint y: 28, distance: 147.6
click at [208, 29] on div "Custom Code .gEpVyUmxhU HTML/Liquid CSS Script <div id="_rsi-cod-form-embed-cus…" at bounding box center [335, 175] width 671 height 350
type textarea "<script type="text/plain" class="product-json" id="product-json{{product.id}}">…"
paste textarea
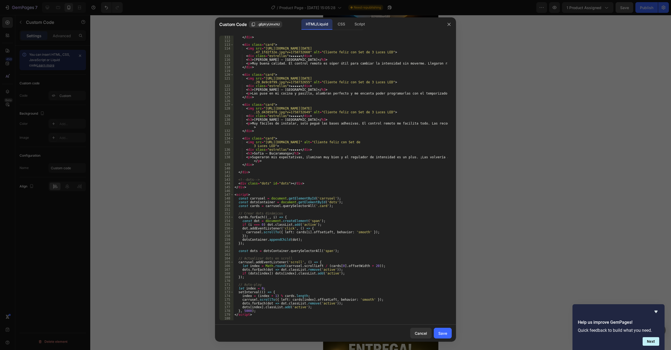
scroll to position [420, 0]
drag, startPoint x: 438, startPoint y: 332, endPoint x: 452, endPoint y: 322, distance: 17.1
click at [439, 333] on div "Save" at bounding box center [442, 333] width 9 height 6
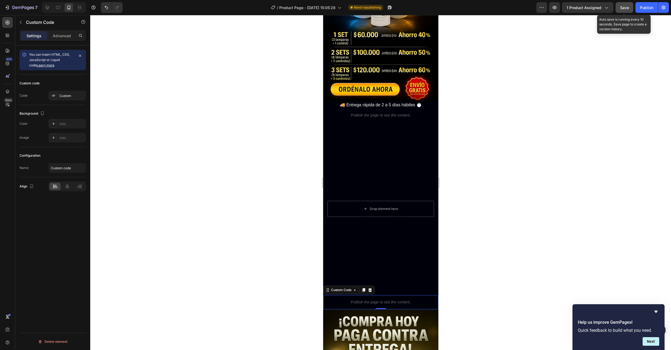
click at [622, 7] on span "Save" at bounding box center [624, 7] width 9 height 5
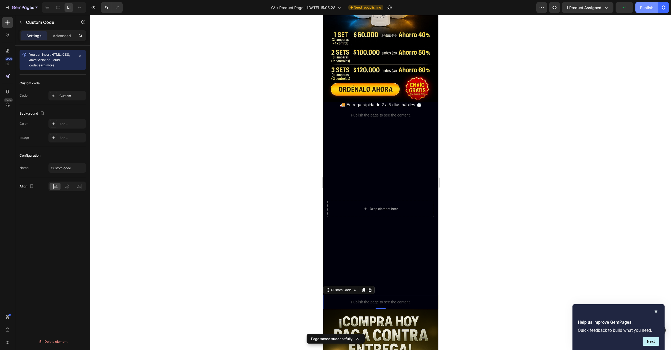
click at [646, 3] on button "Publish" at bounding box center [646, 7] width 22 height 11
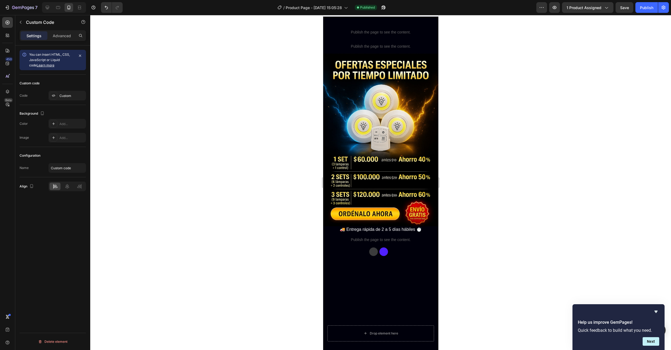
scroll to position [0, 0]
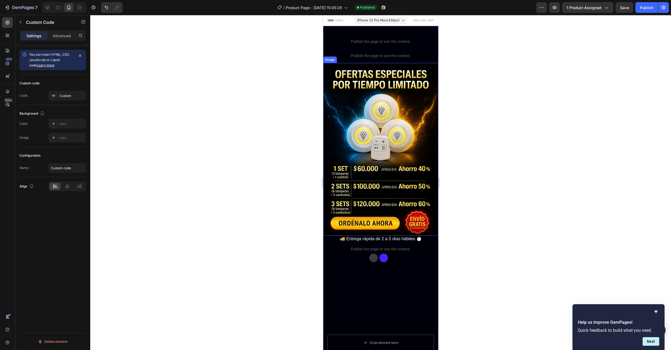
click at [370, 114] on img at bounding box center [380, 149] width 115 height 173
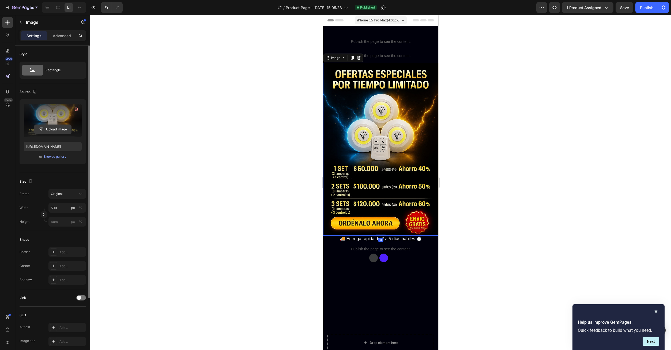
click at [52, 128] on input "file" at bounding box center [52, 129] width 37 height 9
type input "https://cdn.shopify.com/s/files/1/0673/6973/0136/files/gempages_585608160446776…"
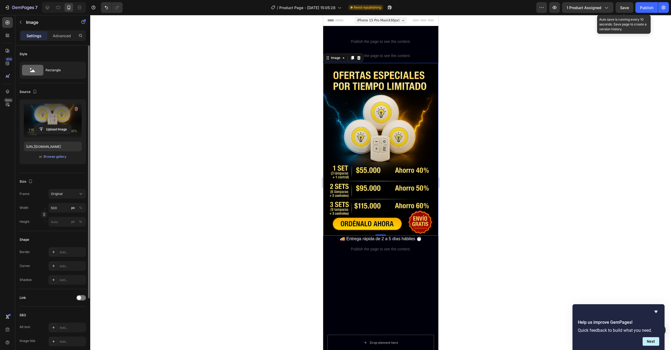
click at [624, 12] on button "Save" at bounding box center [624, 7] width 18 height 11
drag, startPoint x: 649, startPoint y: 9, endPoint x: 638, endPoint y: 18, distance: 14.4
click at [649, 9] on div "Publish" at bounding box center [646, 8] width 13 height 6
